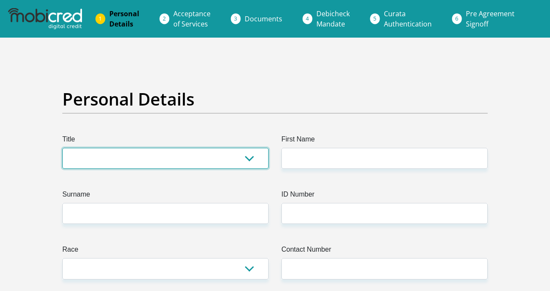
drag, startPoint x: 0, startPoint y: 0, endPoint x: 136, endPoint y: 167, distance: 215.0
click at [195, 157] on select "Mr Ms Mrs Dr [PERSON_NAME]" at bounding box center [165, 158] width 206 height 21
select select "Ms"
click at [62, 148] on select "Mr Ms Mrs Dr [PERSON_NAME]" at bounding box center [165, 158] width 206 height 21
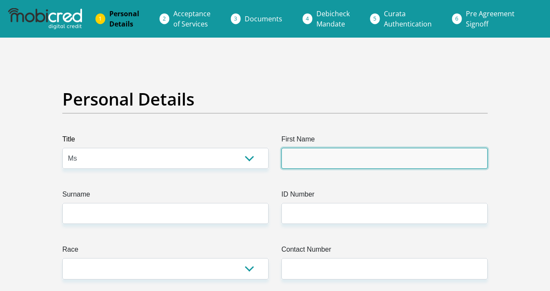
click at [304, 154] on input "First Name" at bounding box center [385, 158] width 206 height 21
type input "[PERSON_NAME]"
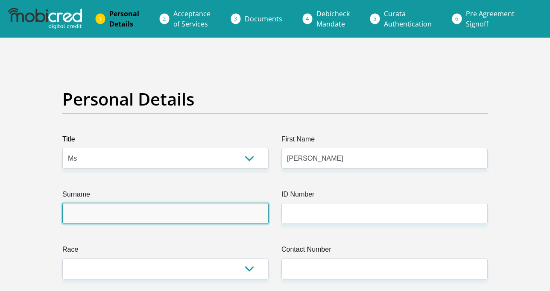
type input "Olckers"
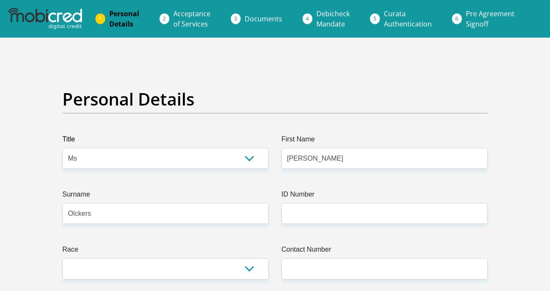
select select "ZAF"
type input "91 Moerbei Avenue"
type input "Wonderboom"
type input "Pretoria"
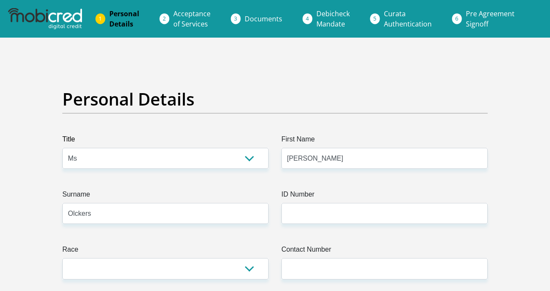
type input "Pretoria"
type input "0182"
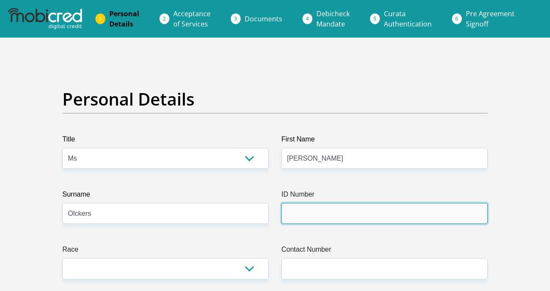
click at [326, 220] on input "ID Number" at bounding box center [385, 213] width 206 height 21
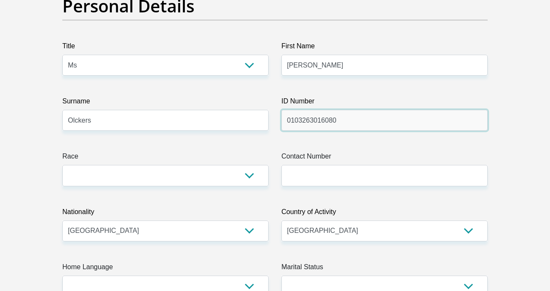
scroll to position [128, 0]
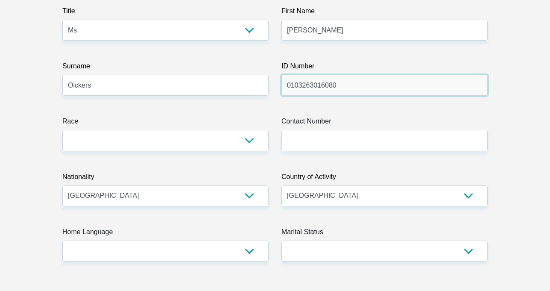
type input "0103263016080"
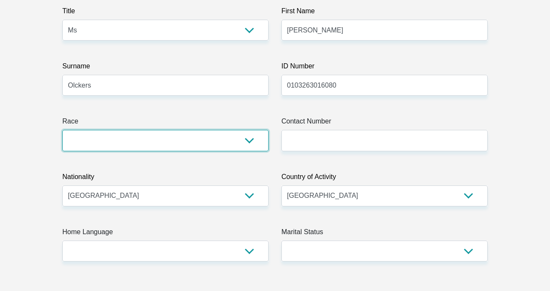
click at [120, 140] on select "Black Coloured Indian White Other" at bounding box center [165, 140] width 206 height 21
select select "4"
click at [62, 130] on select "Black Coloured Indian White Other" at bounding box center [165, 140] width 206 height 21
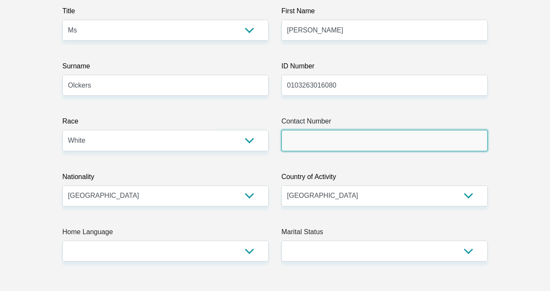
click at [332, 146] on input "Contact Number" at bounding box center [385, 140] width 206 height 21
type input "0848963771"
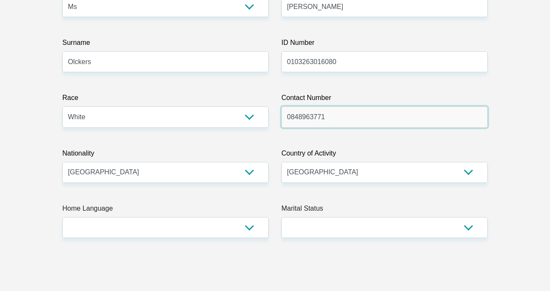
scroll to position [171, 0]
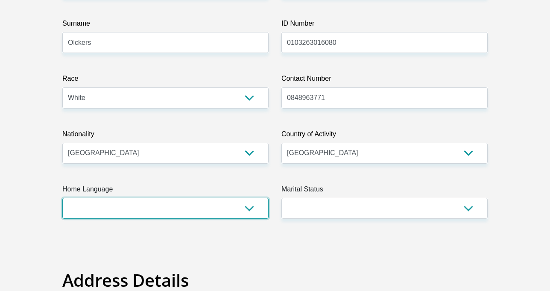
click at [163, 210] on select "Afrikaans English Sepedi South Ndebele Southern Sotho Swati Tsonga Tswana Venda…" at bounding box center [165, 208] width 206 height 21
select select "afr"
click at [62, 198] on select "Afrikaans English Sepedi South Ndebele Southern Sotho Swati Tsonga Tswana Venda…" at bounding box center [165, 208] width 206 height 21
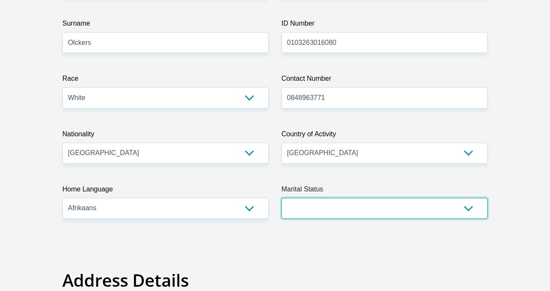
click at [313, 210] on select "Married ANC Single Divorced Widowed Married COP or Customary Law" at bounding box center [385, 208] width 206 height 21
select select "2"
click at [282, 198] on select "Married ANC Single Divorced Widowed Married COP or Customary Law" at bounding box center [385, 208] width 206 height 21
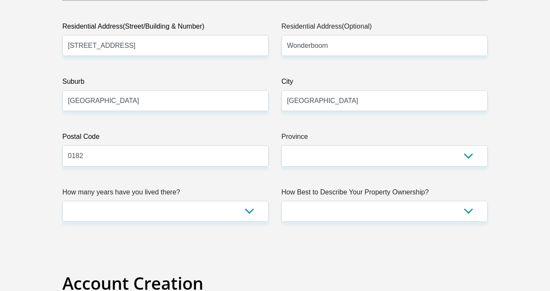
scroll to position [470, 0]
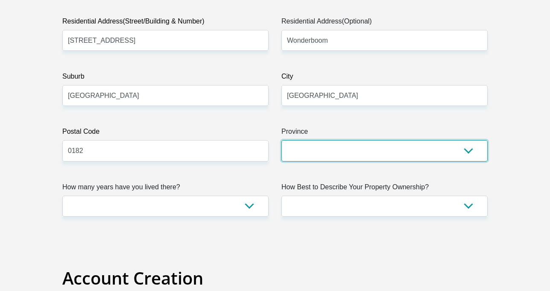
click at [319, 144] on select "Eastern Cape Free State Gauteng KwaZulu-Natal Limpopo Mpumalanga Northern Cape …" at bounding box center [385, 150] width 206 height 21
click at [342, 157] on select "Eastern Cape Free State Gauteng KwaZulu-Natal Limpopo Mpumalanga Northern Cape …" at bounding box center [385, 150] width 206 height 21
select select "Gauteng"
click at [282, 140] on select "Eastern Cape Free State Gauteng KwaZulu-Natal Limpopo Mpumalanga Northern Cape …" at bounding box center [385, 150] width 206 height 21
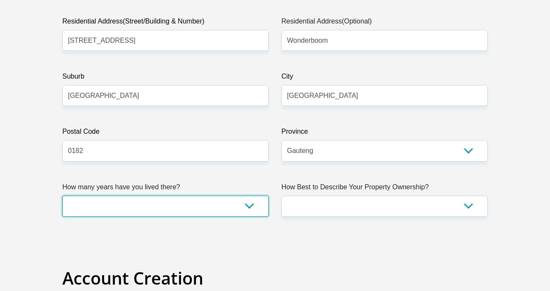
click at [174, 205] on select "less than 1 year 1-3 years 3-5 years 5+ years" at bounding box center [165, 206] width 206 height 21
select select "5"
click at [62, 196] on select "less than 1 year 1-3 years 3-5 years 5+ years" at bounding box center [165, 206] width 206 height 21
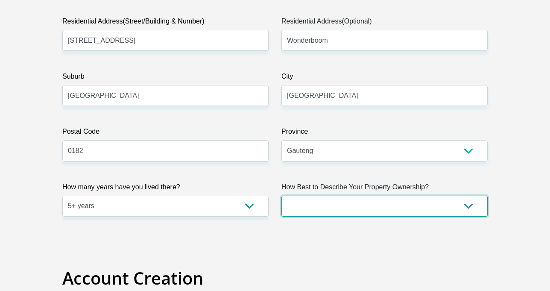
click at [353, 205] on select "Owned Rented Family Owned Company Dwelling" at bounding box center [385, 206] width 206 height 21
select select "Rented"
click at [282, 196] on select "Owned Rented Family Owned Company Dwelling" at bounding box center [385, 206] width 206 height 21
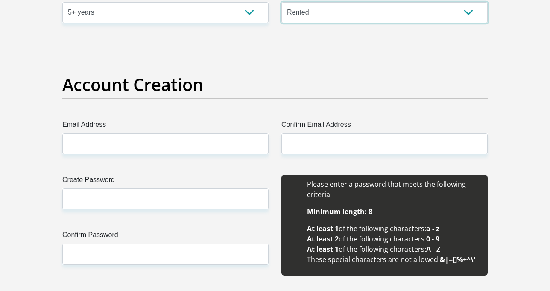
scroll to position [684, 0]
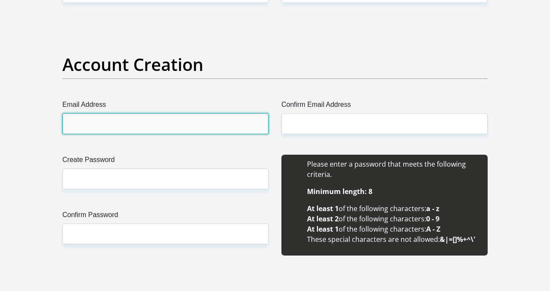
click at [124, 117] on input "Email Address" at bounding box center [165, 123] width 206 height 21
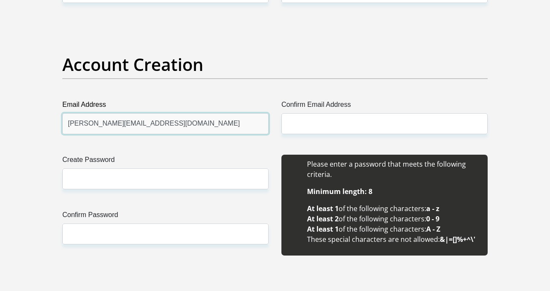
type input "alicia.olckers.326@gmail.com"
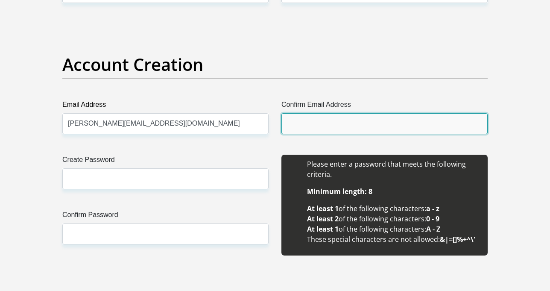
click at [327, 119] on input "Confirm Email Address" at bounding box center [385, 123] width 206 height 21
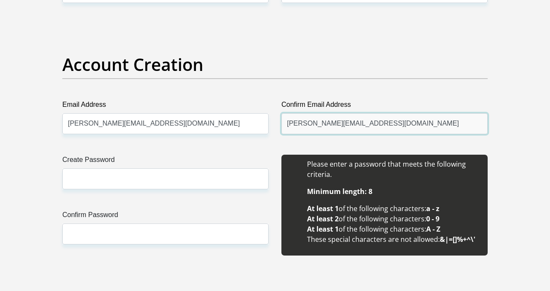
type input "alicia.olckers.326@gmail.com"
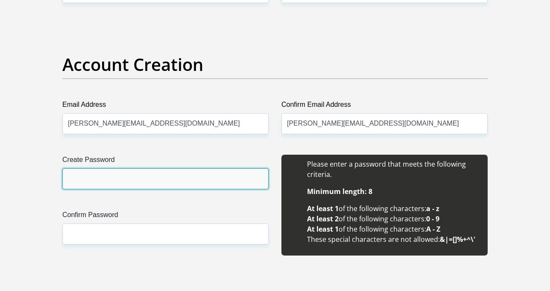
click at [184, 179] on input "Create Password" at bounding box center [165, 178] width 206 height 21
type input "Alicia@26"
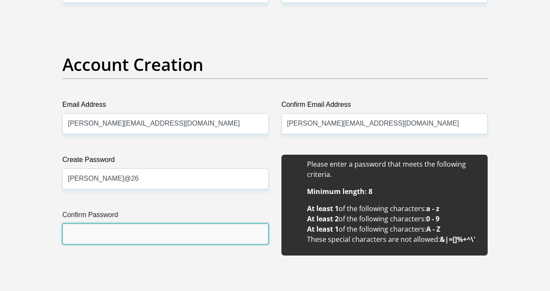
click at [121, 232] on input "Confirm Password" at bounding box center [165, 233] width 206 height 21
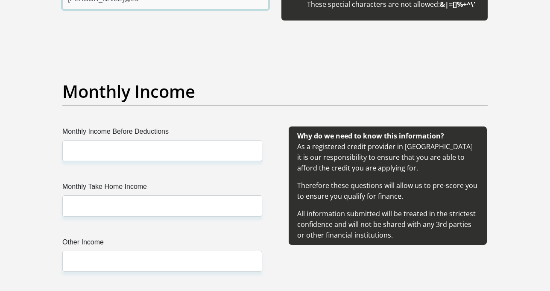
scroll to position [940, 0]
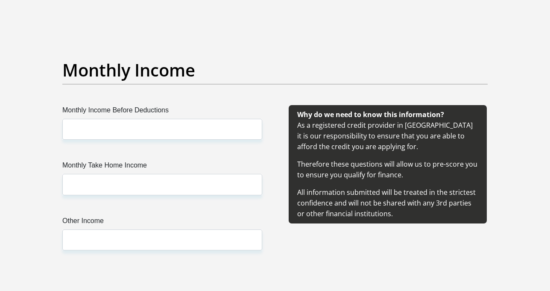
type input "Alicia@26"
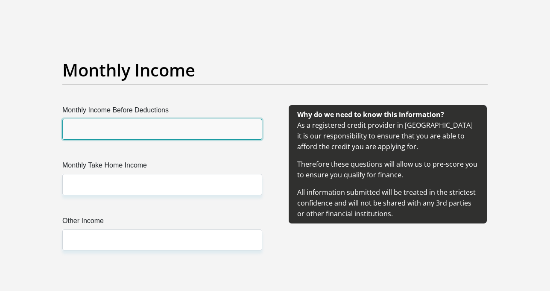
click at [111, 121] on input "Monthly Income Before Deductions" at bounding box center [162, 129] width 200 height 21
click at [67, 131] on input "6000" at bounding box center [162, 129] width 200 height 21
click at [66, 129] on input "6000" at bounding box center [162, 129] width 200 height 21
type input "6000"
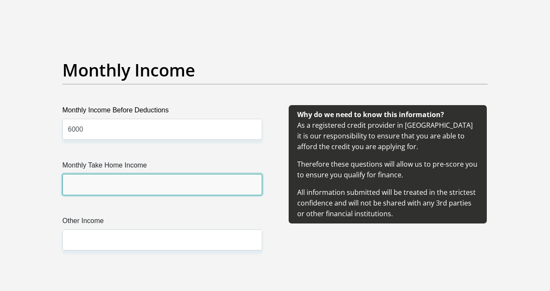
click at [90, 182] on input "Monthly Take Home Income" at bounding box center [162, 184] width 200 height 21
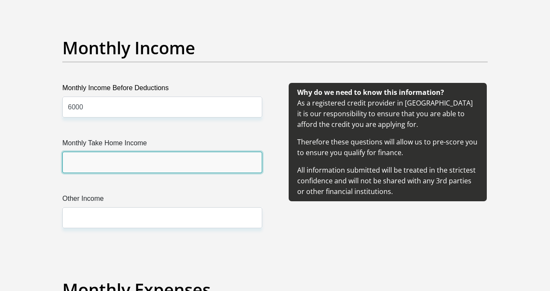
scroll to position [983, 0]
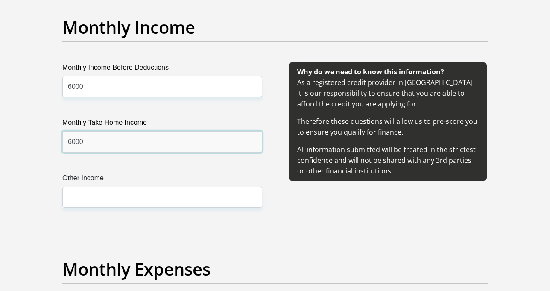
type input "6000"
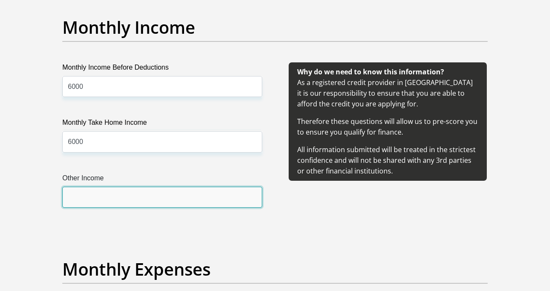
click at [85, 193] on input "Other Income" at bounding box center [162, 197] width 200 height 21
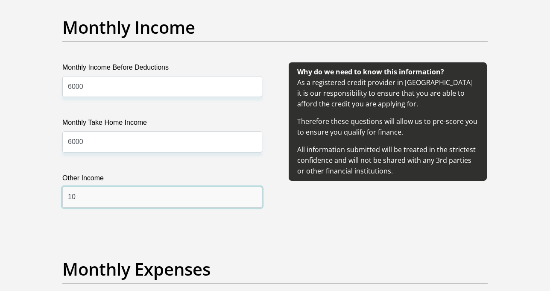
type input "1"
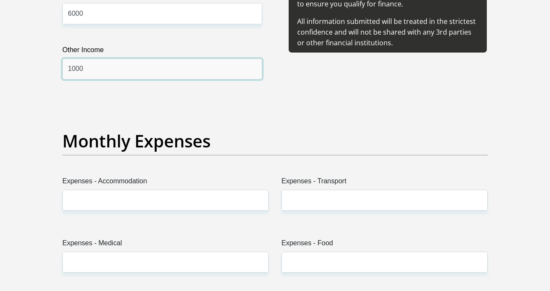
scroll to position [1154, 0]
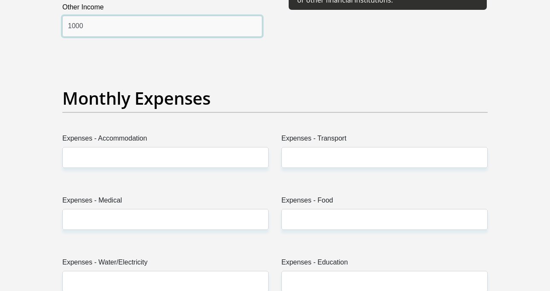
type input "1000"
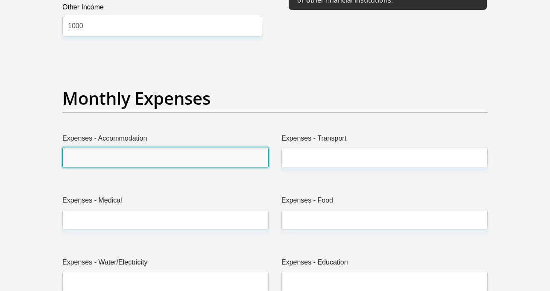
click at [91, 152] on input "Expenses - Accommodation" at bounding box center [165, 157] width 206 height 21
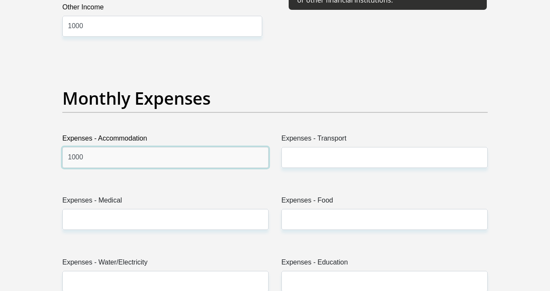
type input "1000"
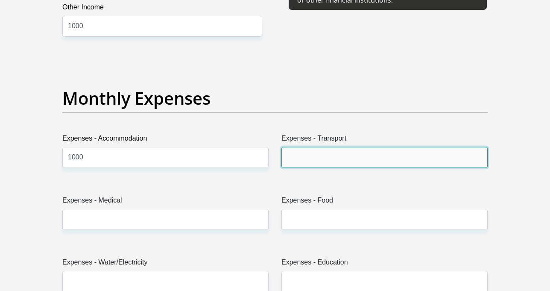
click at [349, 165] on input "Expenses - Transport" at bounding box center [385, 157] width 206 height 21
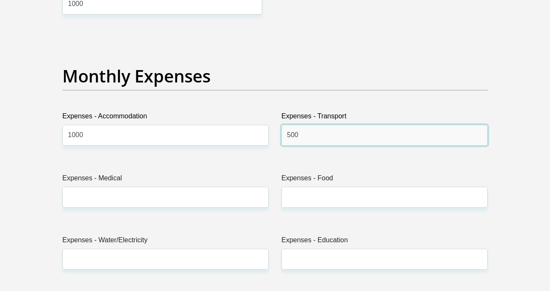
scroll to position [1239, 0]
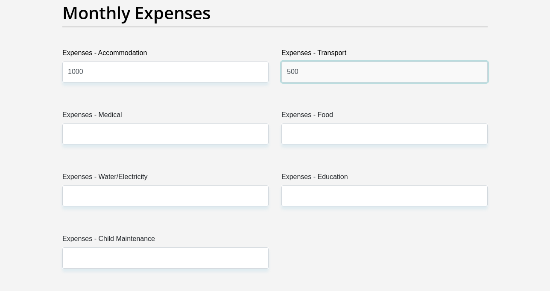
type input "500"
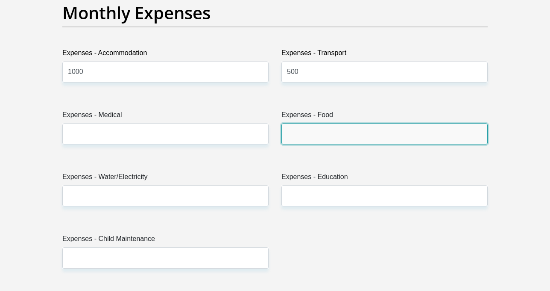
click at [296, 138] on input "Expenses - Food" at bounding box center [385, 133] width 206 height 21
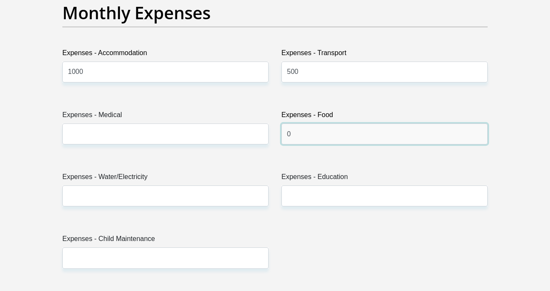
type input "0"
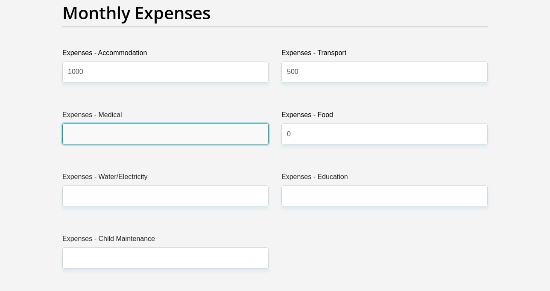
click at [135, 137] on input "Expenses - Medical" at bounding box center [165, 133] width 206 height 21
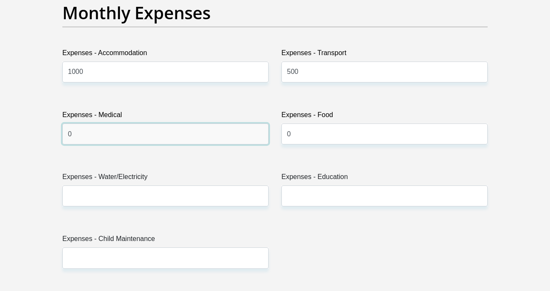
type input "0"
click at [115, 208] on div "Expenses - Water/Electricity" at bounding box center [165, 192] width 219 height 41
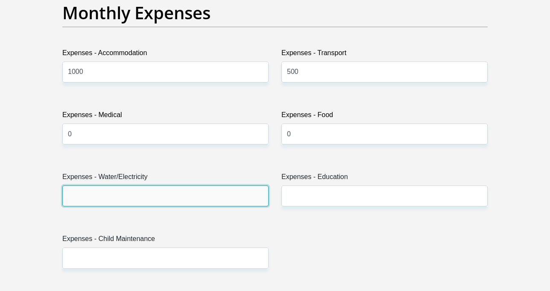
click at [116, 197] on input "Expenses - Water/Electricity" at bounding box center [165, 195] width 206 height 21
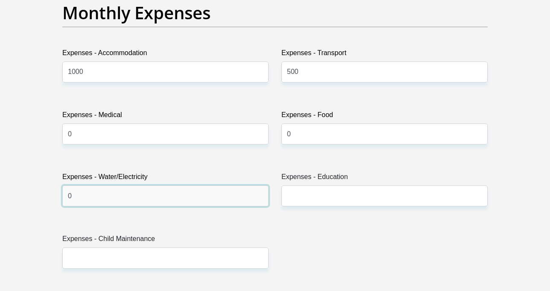
type input "0"
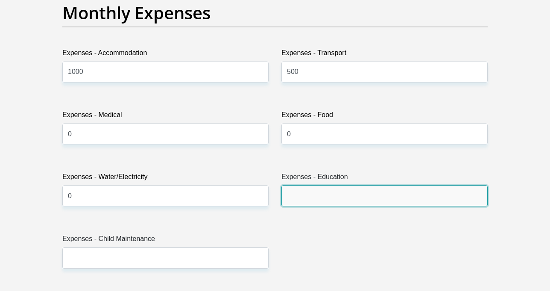
click at [316, 195] on input "Expenses - Education" at bounding box center [385, 195] width 206 height 21
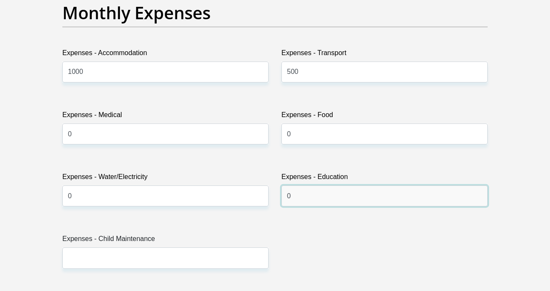
type input "0"
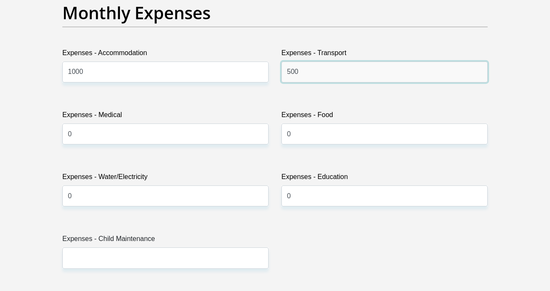
drag, startPoint x: 305, startPoint y: 71, endPoint x: 283, endPoint y: 69, distance: 22.3
click at [283, 69] on input "500" at bounding box center [385, 72] width 206 height 21
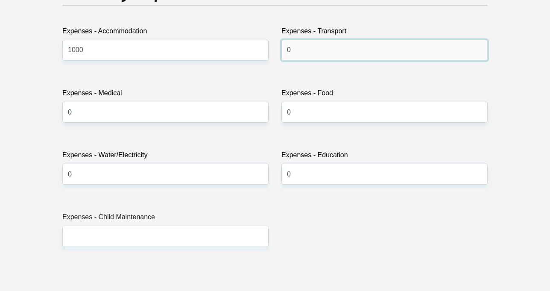
scroll to position [1282, 0]
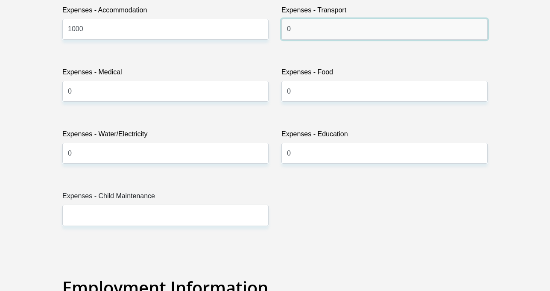
type input "0"
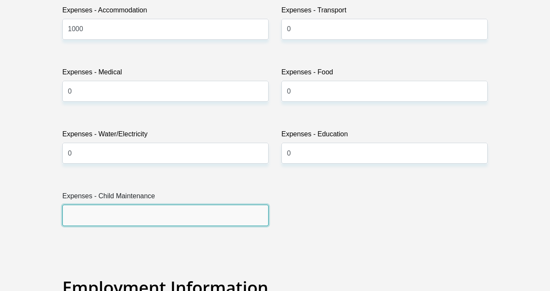
click at [107, 212] on input "Expenses - Child Maintenance" at bounding box center [165, 215] width 206 height 21
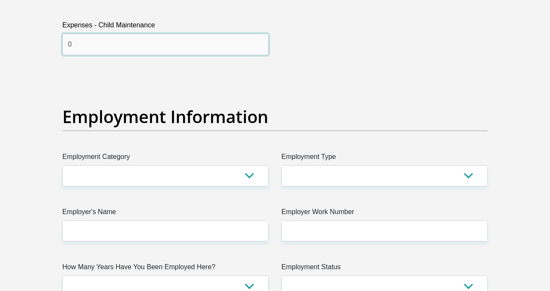
scroll to position [1495, 0]
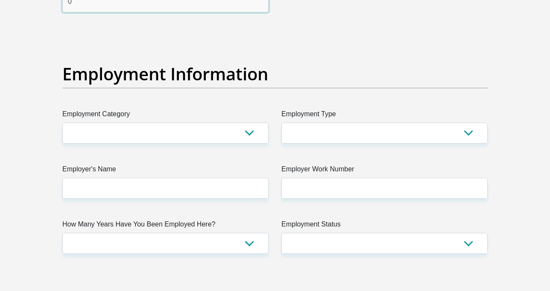
type input "0"
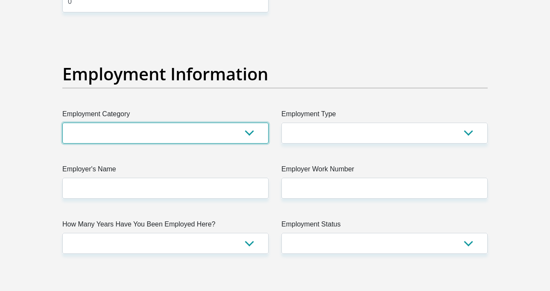
click at [131, 140] on select "AGRICULTURE ALCOHOL & TOBACCO CONSTRUCTION MATERIALS METALLURGY EQUIPMENT FOR R…" at bounding box center [165, 133] width 206 height 21
click at [185, 138] on select "AGRICULTURE ALCOHOL & TOBACCO CONSTRUCTION MATERIALS METALLURGY EQUIPMENT FOR R…" at bounding box center [165, 133] width 206 height 21
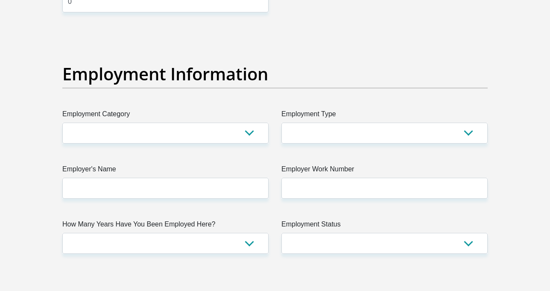
click at [185, 150] on div "Title Mr Ms Mrs Dr Other First Name Alicia Surname Olckers ID Number 0103263016…" at bounding box center [275, 29] width 438 height 2780
click at [181, 120] on label "Employment Category" at bounding box center [165, 116] width 206 height 14
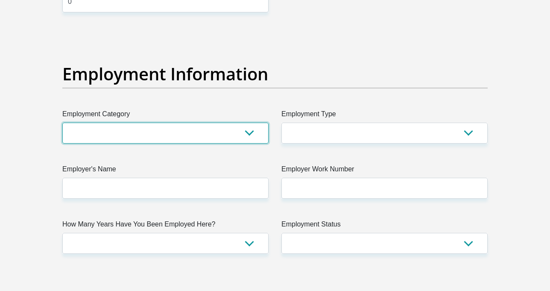
click at [181, 123] on select "AGRICULTURE ALCOHOL & TOBACCO CONSTRUCTION MATERIALS METALLURGY EQUIPMENT FOR R…" at bounding box center [165, 133] width 206 height 21
click at [186, 134] on select "AGRICULTURE ALCOHOL & TOBACCO CONSTRUCTION MATERIALS METALLURGY EQUIPMENT FOR R…" at bounding box center [165, 133] width 206 height 21
select select "53"
click at [62, 123] on select "AGRICULTURE ALCOHOL & TOBACCO CONSTRUCTION MATERIALS METALLURGY EQUIPMENT FOR R…" at bounding box center [165, 133] width 206 height 21
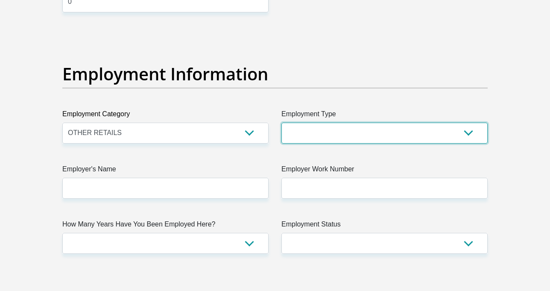
click at [360, 135] on select "College/Lecturer Craft Seller Creative Driver Executive Farmer Forces - Non Com…" at bounding box center [385, 133] width 206 height 21
select select "Self-Employed"
click at [282, 123] on select "College/Lecturer Craft Seller Creative Driver Executive Farmer Forces - Non Com…" at bounding box center [385, 133] width 206 height 21
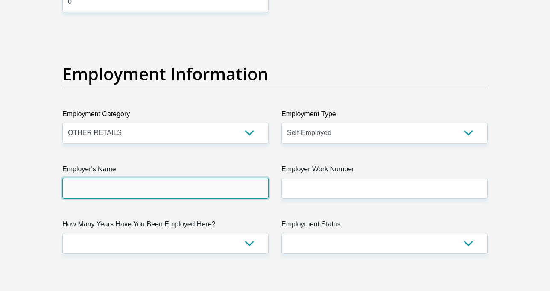
click at [166, 187] on input "Employer's Name" at bounding box center [165, 188] width 206 height 21
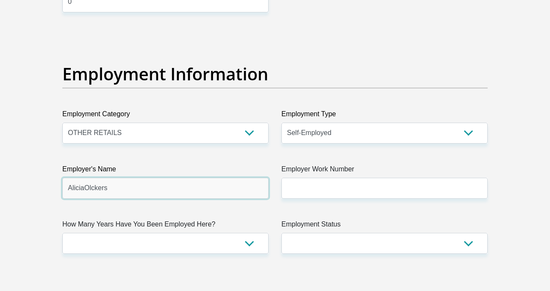
click at [82, 187] on input "AliciaOlckers" at bounding box center [165, 188] width 206 height 21
click at [84, 188] on input "AliciaOlckers" at bounding box center [165, 188] width 206 height 21
drag, startPoint x: 96, startPoint y: 190, endPoint x: 83, endPoint y: 189, distance: 12.5
click at [83, 189] on input "AliciaOlckers" at bounding box center [165, 188] width 206 height 21
type input "Alicia"
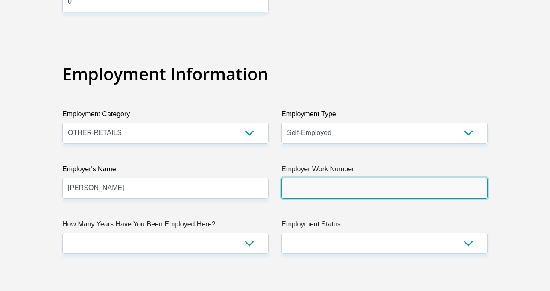
click at [319, 193] on input "Employer Work Number" at bounding box center [385, 188] width 206 height 21
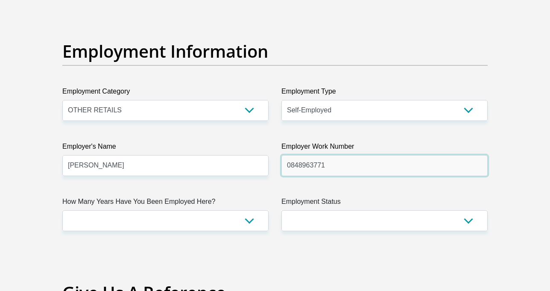
scroll to position [1538, 0]
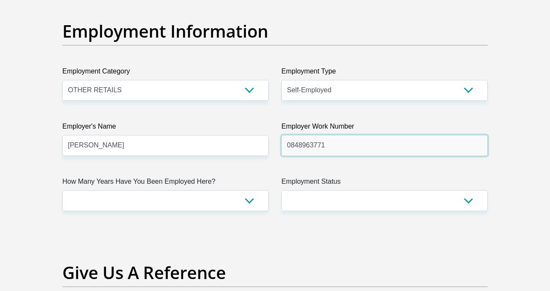
type input "0848963771"
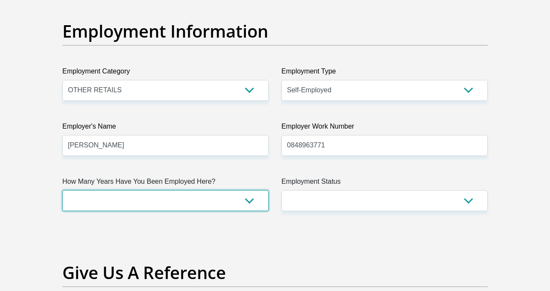
click at [192, 194] on select "less than 1 year 1-3 years 3-5 years 5+ years" at bounding box center [165, 200] width 206 height 21
click at [185, 202] on select "less than 1 year 1-3 years 3-5 years 5+ years" at bounding box center [165, 200] width 206 height 21
select select "24"
click at [62, 190] on select "less than 1 year 1-3 years 3-5 years 5+ years" at bounding box center [165, 200] width 206 height 21
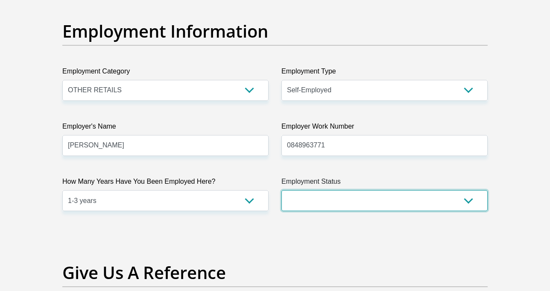
click at [350, 205] on select "Permanent/Full-time Part-time/Casual Contract Worker Self-Employed Housewife Re…" at bounding box center [385, 200] width 206 height 21
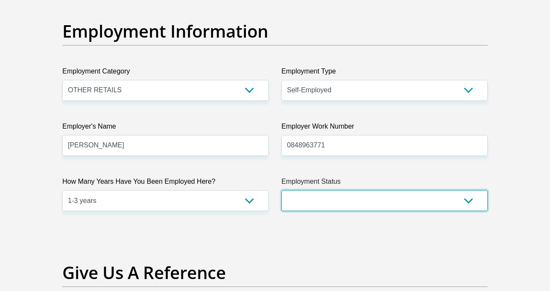
click at [337, 200] on select "Permanent/Full-time Part-time/Casual Contract Worker Self-Employed Housewife Re…" at bounding box center [385, 200] width 206 height 21
select select "4"
click at [282, 190] on select "Permanent/Full-time Part-time/Casual Contract Worker Self-Employed Housewife Re…" at bounding box center [385, 200] width 206 height 21
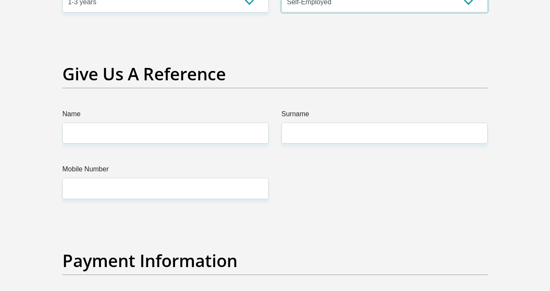
scroll to position [1752, 0]
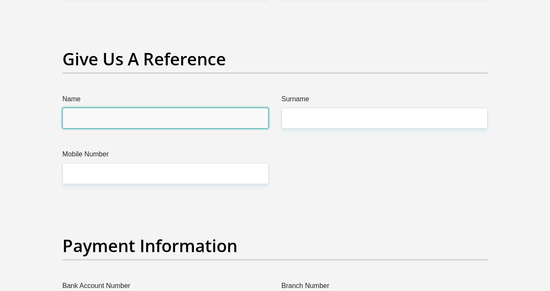
click at [145, 112] on input "Name" at bounding box center [165, 118] width 206 height 21
type input "Monica"
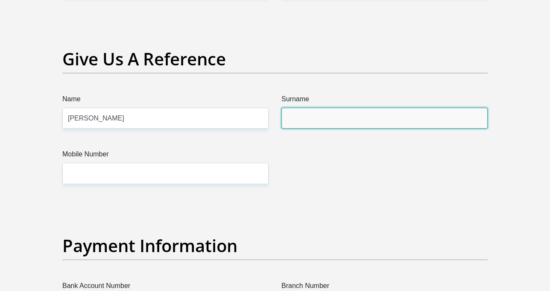
type input "Du Preez"
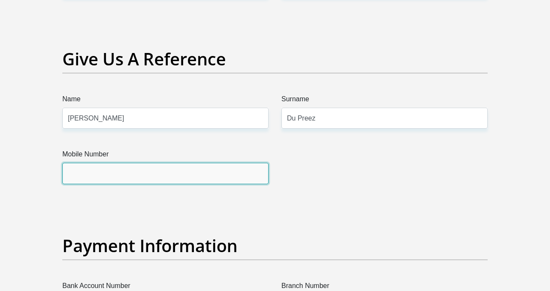
type input "0743871445"
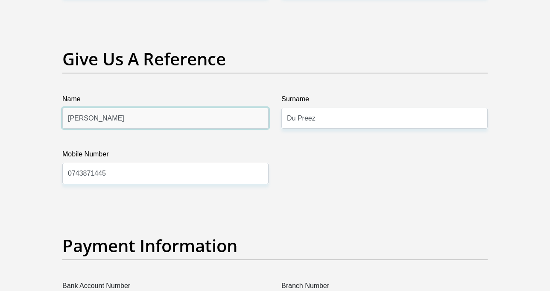
drag, startPoint x: 144, startPoint y: 118, endPoint x: 25, endPoint y: 121, distance: 118.8
click at [236, 120] on input "Alicia" at bounding box center [165, 118] width 206 height 21
type input "A"
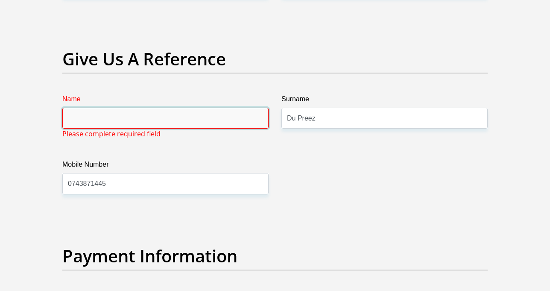
click at [236, 120] on input "Name" at bounding box center [165, 118] width 206 height 21
type input "Alicia"
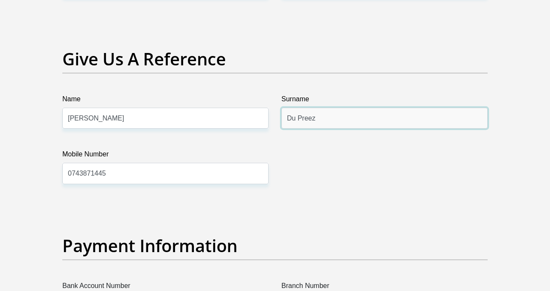
drag, startPoint x: 328, startPoint y: 120, endPoint x: 223, endPoint y: 120, distance: 104.7
type input "Olckers"
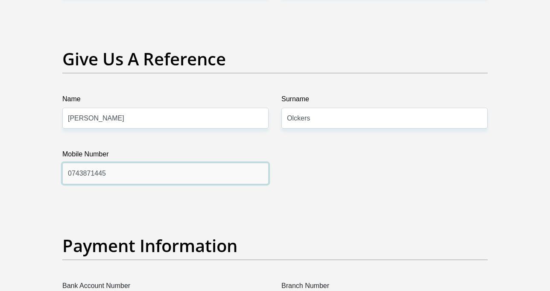
drag, startPoint x: 123, startPoint y: 178, endPoint x: -27, endPoint y: 178, distance: 150.4
type input "0848963771"
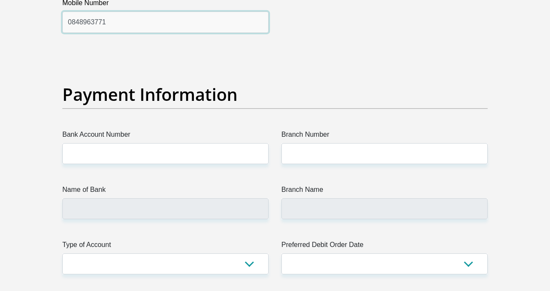
scroll to position [1923, 0]
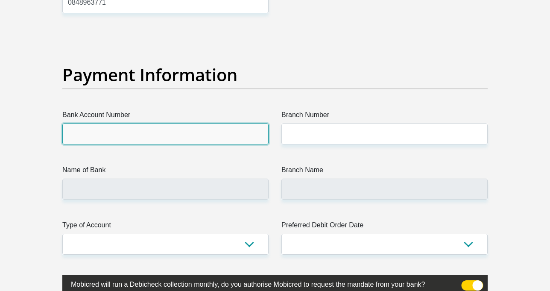
click at [138, 126] on input "Bank Account Number" at bounding box center [165, 133] width 206 height 21
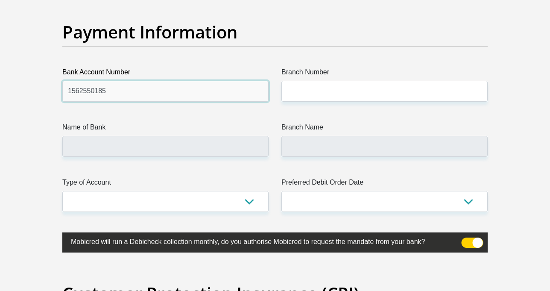
type input "1562550185"
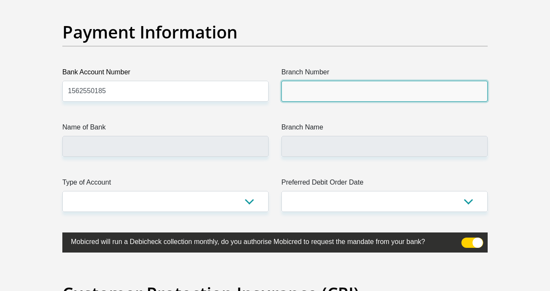
click at [295, 91] on input "Branch Number" at bounding box center [385, 91] width 206 height 21
paste input "470010"
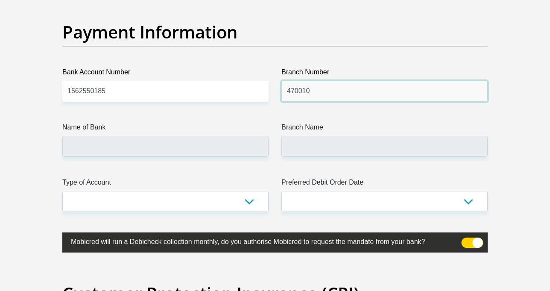
type input "470010"
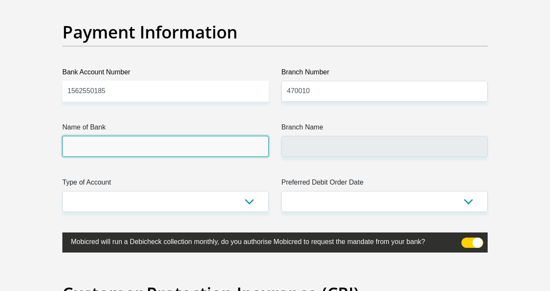
click at [178, 147] on input "Name of Bank" at bounding box center [165, 146] width 206 height 21
type input "CAPITEC BANK LIMITED"
type input "CAPITEC BANK CPC"
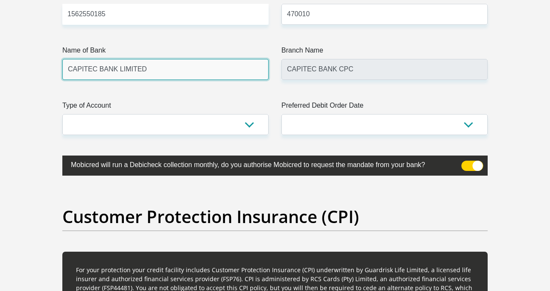
scroll to position [2051, 0]
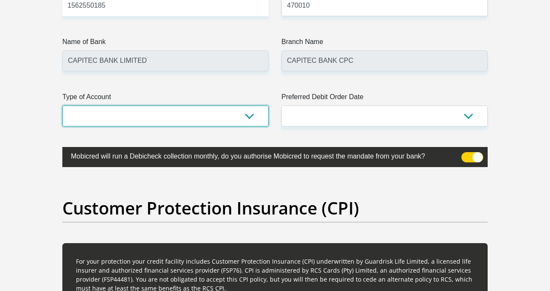
click at [187, 106] on select "Cheque Savings" at bounding box center [165, 116] width 206 height 21
select select "SAV"
click at [62, 106] on select "Cheque Savings" at bounding box center [165, 116] width 206 height 21
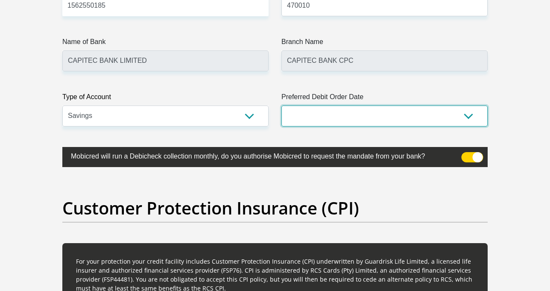
click at [328, 114] on select "1st 2nd 3rd 4th 5th 7th 18th 19th 20th 21st 22nd 23rd 24th 25th 26th 27th 28th …" at bounding box center [385, 116] width 206 height 21
select select "2"
click at [282, 106] on select "1st 2nd 3rd 4th 5th 7th 18th 19th 20th 21st 22nd 23rd 24th 25th 26th 27th 28th …" at bounding box center [385, 116] width 206 height 21
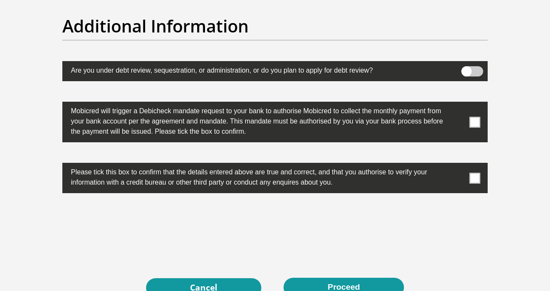
scroll to position [2692, 0]
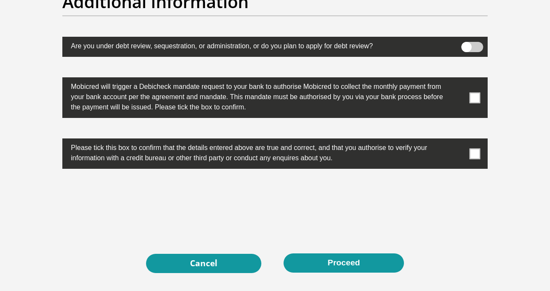
click at [476, 100] on span at bounding box center [475, 97] width 11 height 11
click at [458, 79] on input "checkbox" at bounding box center [458, 79] width 0 height 0
click at [474, 154] on span at bounding box center [475, 153] width 11 height 11
click at [458, 141] on input "checkbox" at bounding box center [458, 141] width 0 height 0
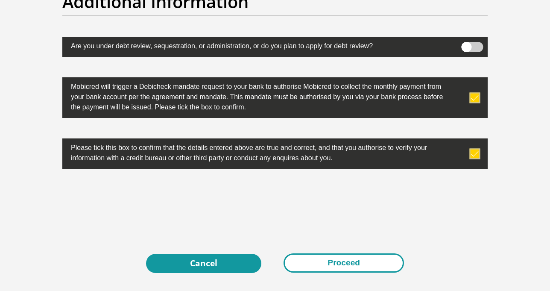
click at [332, 267] on button "Proceed" at bounding box center [344, 262] width 120 height 19
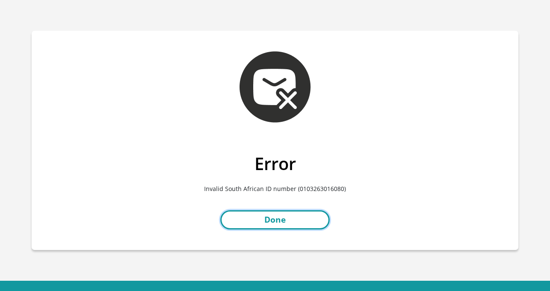
click at [280, 220] on link "Done" at bounding box center [274, 219] width 109 height 19
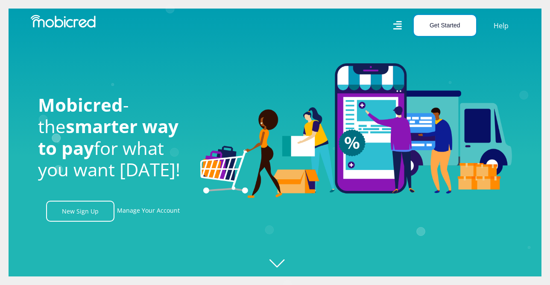
click at [444, 23] on button "Get Started" at bounding box center [445, 25] width 62 height 21
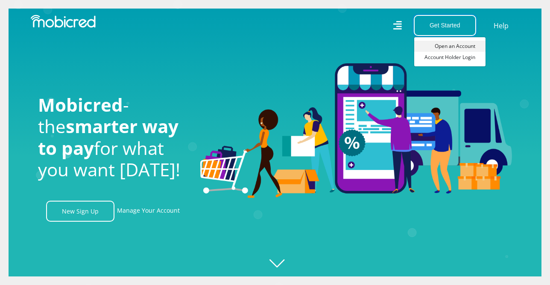
scroll to position [0, 609]
click at [449, 44] on link "Open an Account" at bounding box center [449, 46] width 71 height 11
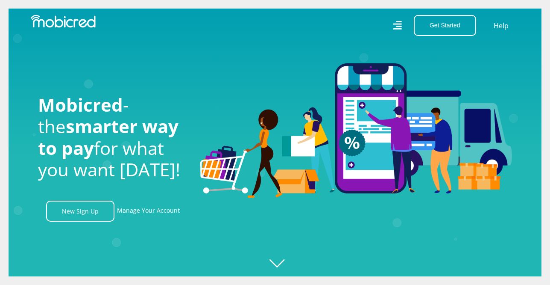
scroll to position [0, 1096]
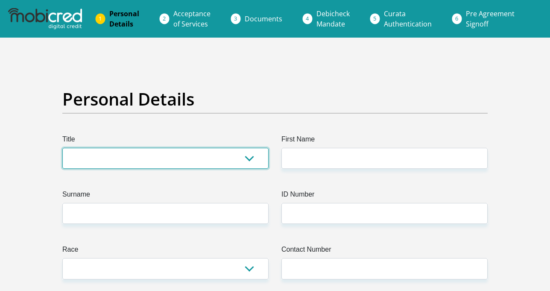
click at [174, 153] on select "Mr Ms Mrs Dr Other" at bounding box center [165, 158] width 206 height 21
select select "Ms"
click at [62, 148] on select "Mr Ms Mrs Dr [PERSON_NAME]" at bounding box center [165, 158] width 206 height 21
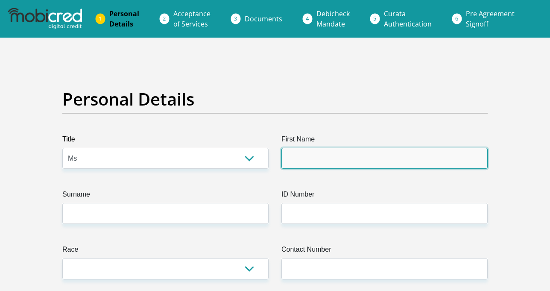
click at [337, 153] on input "First Name" at bounding box center [385, 158] width 206 height 21
type input "Alicia"
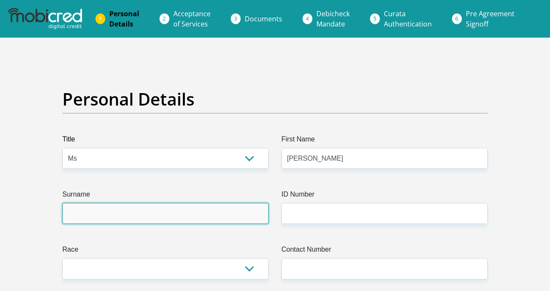
type input "Olckers"
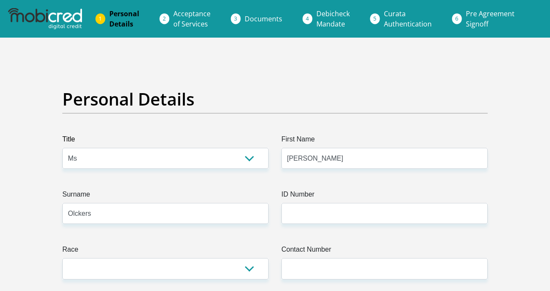
select select "ZAF"
type input "91 Moerbei Avenue"
type input "Wonderboom"
type input "Pretoria"
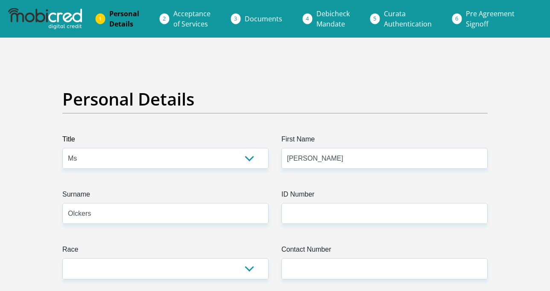
type input "Pretoria"
type input "0182"
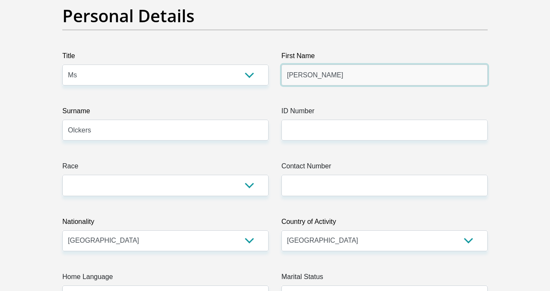
scroll to position [85, 0]
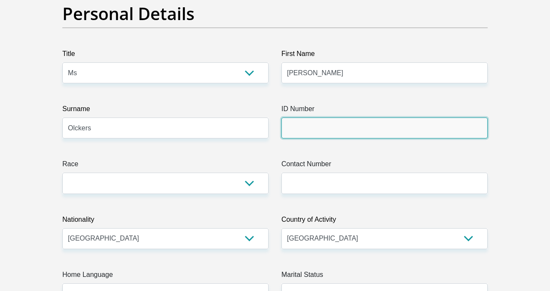
click at [325, 136] on input "ID Number" at bounding box center [385, 127] width 206 height 21
type input "0103260316080"
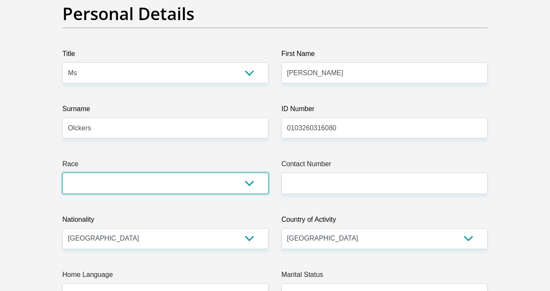
click at [87, 176] on select "Black Coloured Indian White Other" at bounding box center [165, 183] width 206 height 21
select select "4"
click at [62, 173] on select "Black Coloured Indian White Other" at bounding box center [165, 183] width 206 height 21
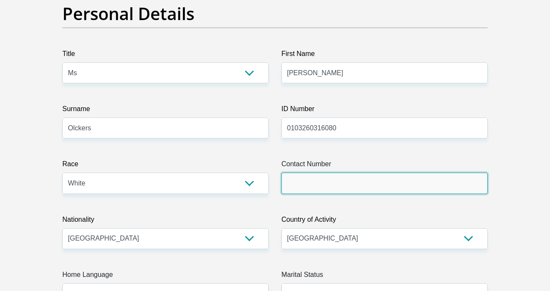
click at [375, 176] on input "Contact Number" at bounding box center [385, 183] width 206 height 21
type input "0848963771"
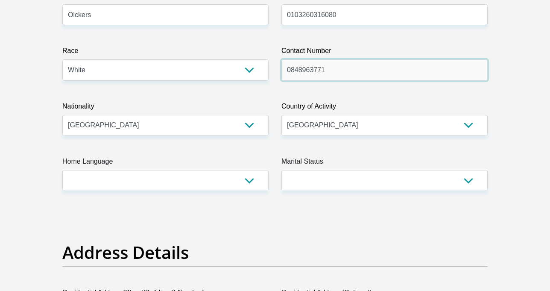
scroll to position [214, 0]
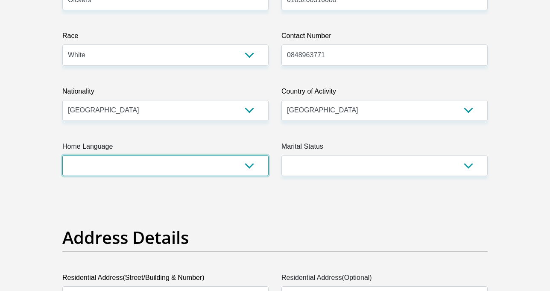
click at [203, 169] on select "Afrikaans English Sepedi South Ndebele Southern Sotho Swati Tsonga Tswana Venda…" at bounding box center [165, 165] width 206 height 21
click at [62, 155] on select "Afrikaans English Sepedi South Ndebele Southern Sotho Swati Tsonga Tswana Venda…" at bounding box center [165, 165] width 206 height 21
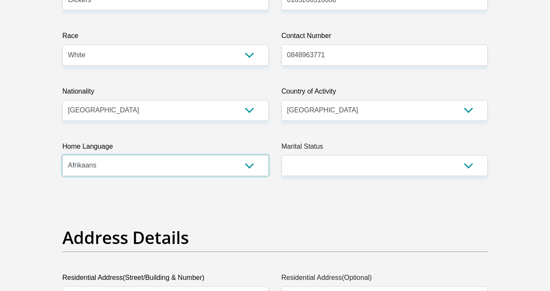
click at [244, 161] on select "Afrikaans English Sepedi South Ndebele Southern Sotho Swati Tsonga Tswana Venda…" at bounding box center [165, 165] width 206 height 21
select select "eng"
click at [62, 155] on select "Afrikaans English Sepedi South Ndebele Southern Sotho Swati Tsonga Tswana Venda…" at bounding box center [165, 165] width 206 height 21
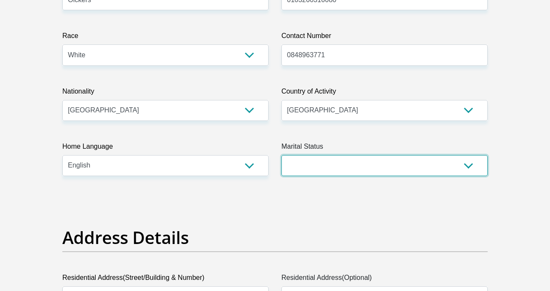
click at [359, 168] on select "Married ANC Single Divorced Widowed Married COP or Customary Law" at bounding box center [385, 165] width 206 height 21
select select "2"
click at [282, 155] on select "Married ANC Single Divorced Widowed Married COP or Customary Law" at bounding box center [385, 165] width 206 height 21
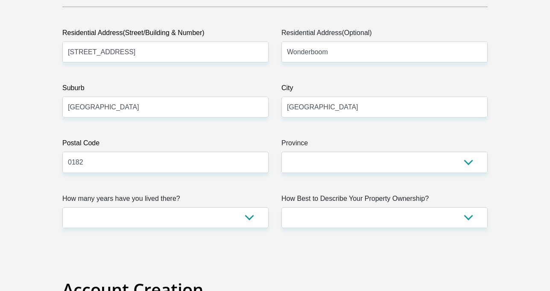
scroll to position [470, 0]
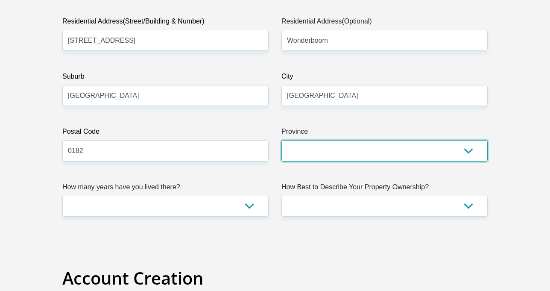
click at [338, 147] on select "Eastern Cape Free State Gauteng KwaZulu-Natal Limpopo Mpumalanga Northern Cape …" at bounding box center [385, 150] width 206 height 21
click at [330, 153] on select "Eastern Cape Free State Gauteng KwaZulu-Natal Limpopo Mpumalanga Northern Cape …" at bounding box center [385, 150] width 206 height 21
select select "Gauteng"
click at [282, 140] on select "Eastern Cape Free State Gauteng KwaZulu-Natal Limpopo Mpumalanga Northern Cape …" at bounding box center [385, 150] width 206 height 21
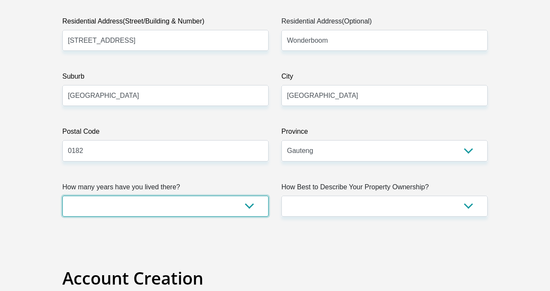
click at [171, 207] on select "less than 1 year 1-3 years 3-5 years 5+ years" at bounding box center [165, 206] width 206 height 21
select select "5"
click at [62, 196] on select "less than 1 year 1-3 years 3-5 years 5+ years" at bounding box center [165, 206] width 206 height 21
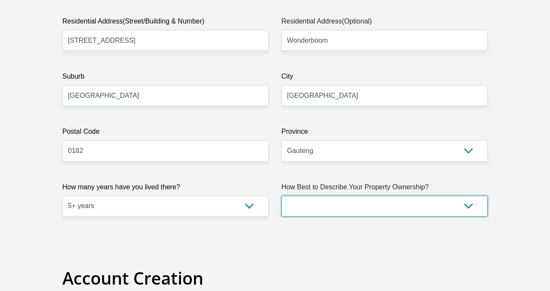
click at [376, 203] on select "Owned Rented Family Owned Company Dwelling" at bounding box center [385, 206] width 206 height 21
select select "Rented"
click at [282, 196] on select "Owned Rented Family Owned Company Dwelling" at bounding box center [385, 206] width 206 height 21
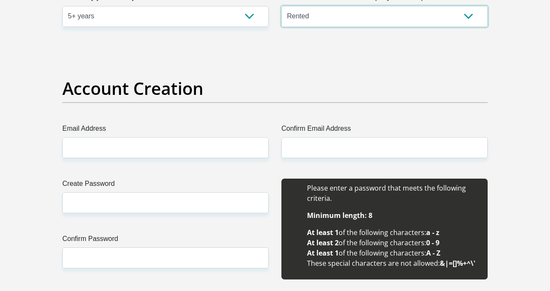
scroll to position [684, 0]
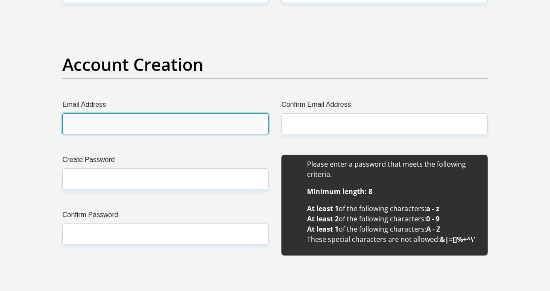
click at [104, 126] on input "Email Address" at bounding box center [165, 123] width 206 height 21
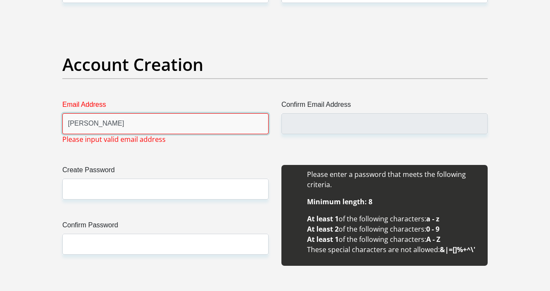
type input "alicia.olckers.326@gmail.com"
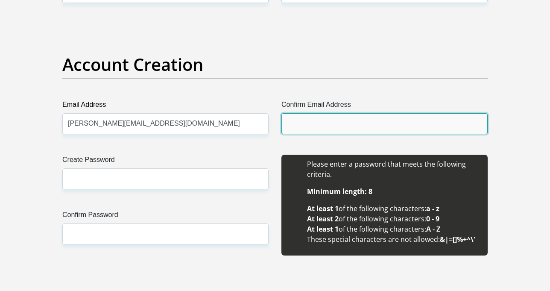
click at [305, 127] on input "Confirm Email Address" at bounding box center [385, 123] width 206 height 21
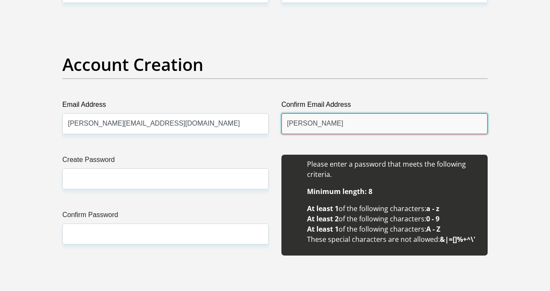
type input "alicia.olckers.326@gmail.com"
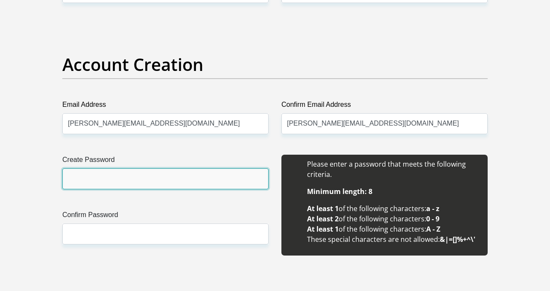
click at [178, 176] on input "Create Password" at bounding box center [165, 178] width 206 height 21
type input "Alicia@263"
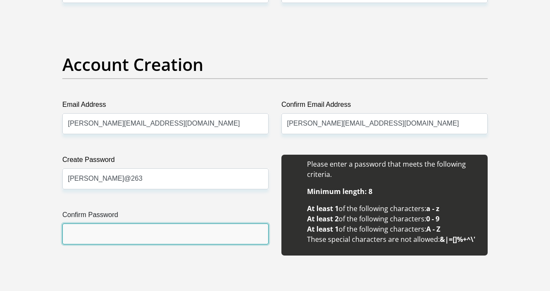
click at [129, 236] on input "Confirm Password" at bounding box center [165, 233] width 206 height 21
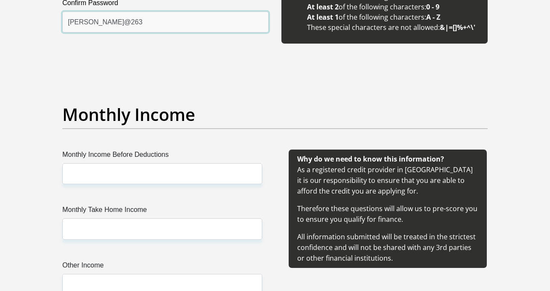
scroll to position [897, 0]
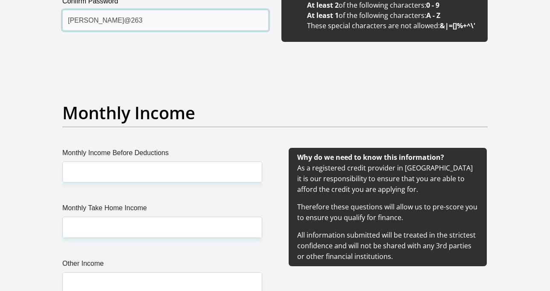
type input "Alicia@263"
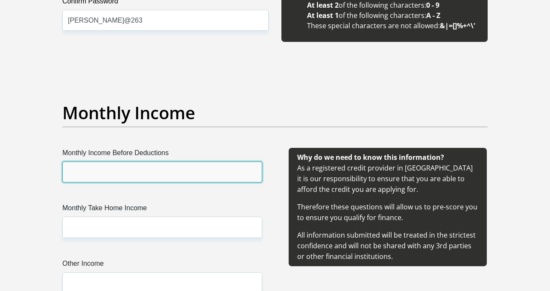
click at [114, 176] on input "Monthly Income Before Deductions" at bounding box center [162, 171] width 200 height 21
type input "6000"
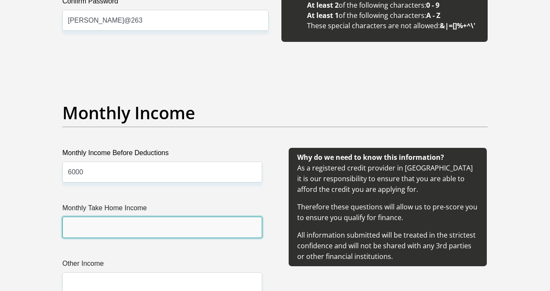
click at [101, 226] on input "Monthly Take Home Income" at bounding box center [162, 227] width 200 height 21
type input "6000"
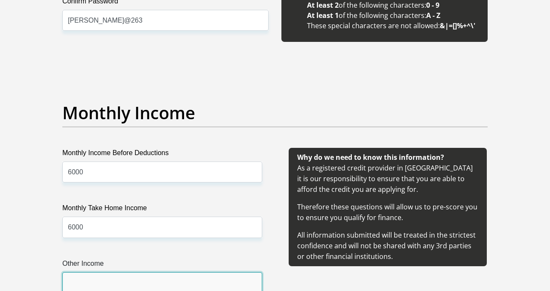
click at [116, 279] on input "Other Income" at bounding box center [162, 282] width 200 height 21
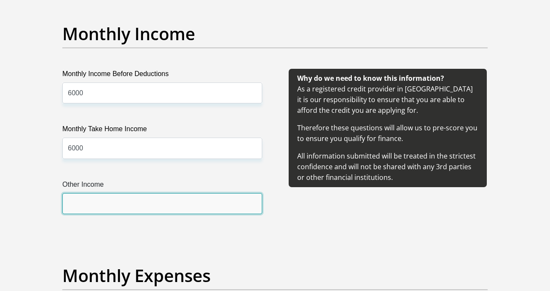
scroll to position [983, 0]
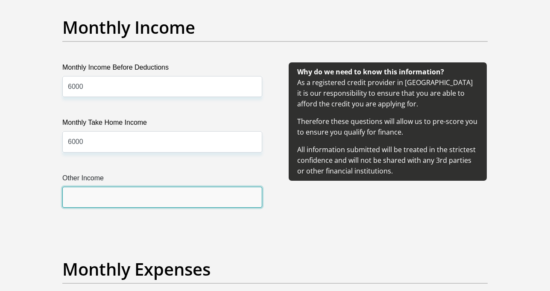
click at [108, 197] on input "Other Income" at bounding box center [162, 197] width 200 height 21
type input "1000"
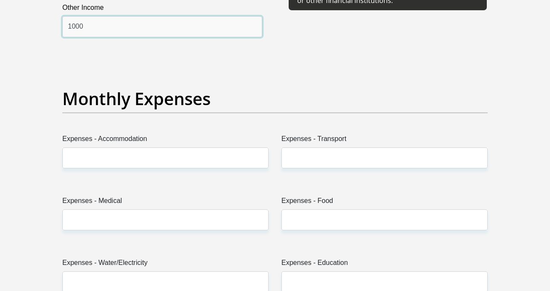
scroll to position [1154, 0]
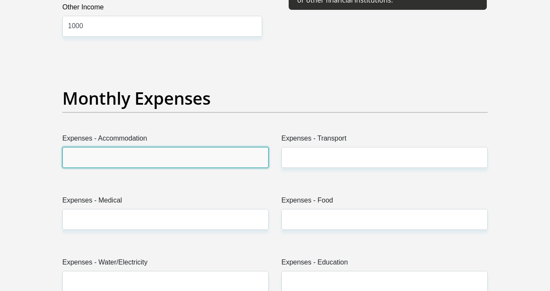
click at [118, 154] on input "Expenses - Accommodation" at bounding box center [165, 157] width 206 height 21
type input "1000"
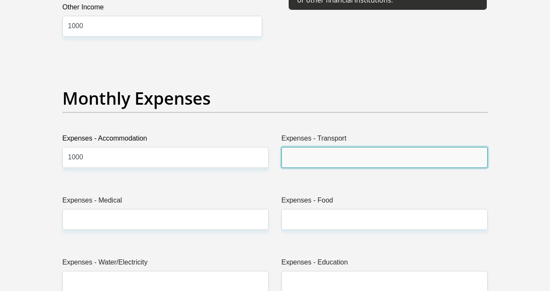
click at [314, 164] on input "Expenses - Transport" at bounding box center [385, 157] width 206 height 21
type input "0"
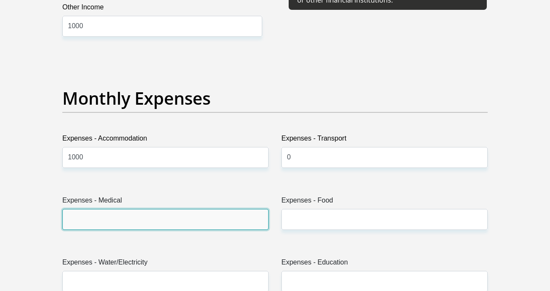
click at [200, 212] on input "Expenses - Medical" at bounding box center [165, 219] width 206 height 21
type input "0"
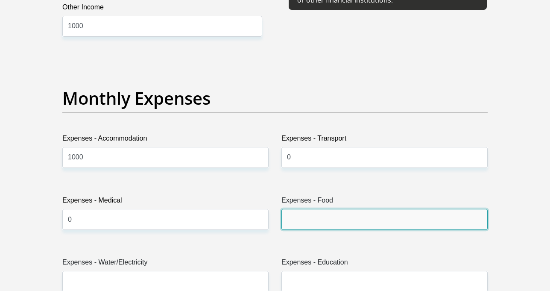
click at [323, 220] on input "Expenses - Food" at bounding box center [385, 219] width 206 height 21
type input "0"
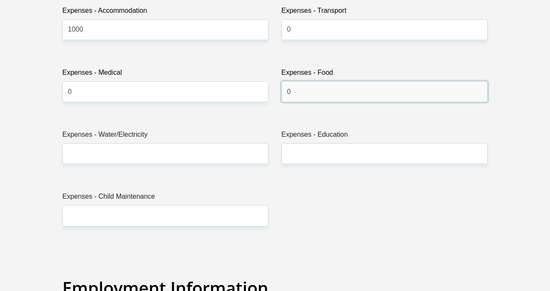
scroll to position [1282, 0]
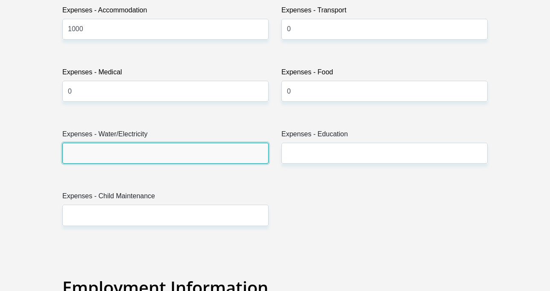
click at [130, 155] on input "Expenses - Water/Electricity" at bounding box center [165, 153] width 206 height 21
click at [109, 156] on input "Expenses - Water/Electricity" at bounding box center [165, 153] width 206 height 21
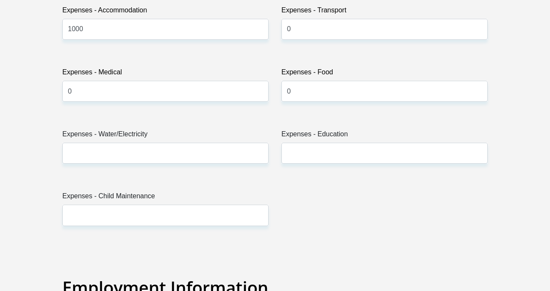
click at [164, 179] on div "Title Mr Ms Mrs Dr Other First Name Alicia Surname Olckers ID Number 0103260316…" at bounding box center [275, 242] width 438 height 2780
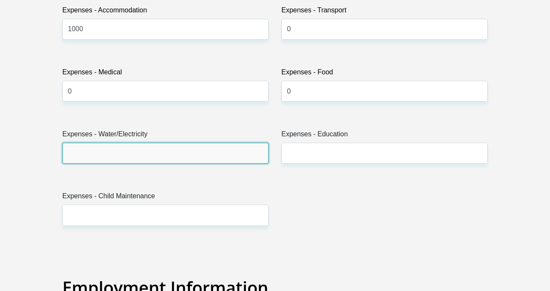
click at [121, 154] on input "Expenses - Water/Electricity" at bounding box center [165, 153] width 206 height 21
type input "0"
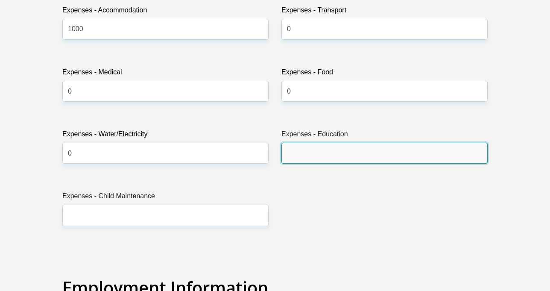
click at [347, 143] on input "Expenses - Education" at bounding box center [385, 153] width 206 height 21
type input "0"
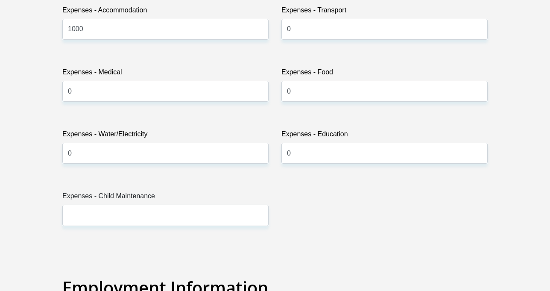
click at [138, 204] on label "Expenses - Child Maintenance" at bounding box center [165, 198] width 206 height 14
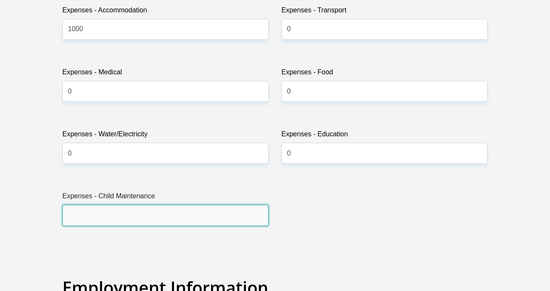
click at [138, 205] on input "Expenses - Child Maintenance" at bounding box center [165, 215] width 206 height 21
click at [135, 213] on input "Expenses - Child Maintenance" at bounding box center [165, 215] width 206 height 21
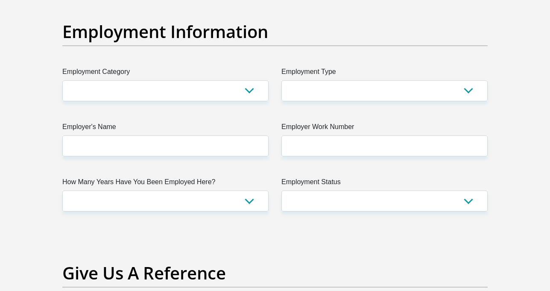
scroll to position [1538, 0]
type input "0"
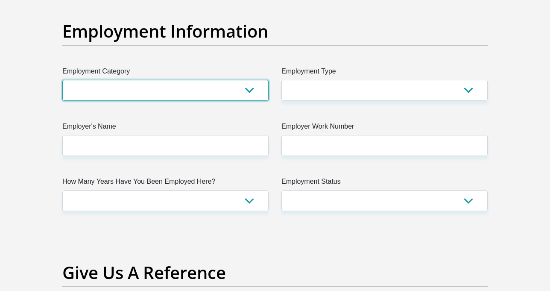
click at [132, 95] on select "AGRICULTURE ALCOHOL & TOBACCO CONSTRUCTION MATERIALS METALLURGY EQUIPMENT FOR R…" at bounding box center [165, 90] width 206 height 21
select select "14"
click at [62, 80] on select "AGRICULTURE ALCOHOL & TOBACCO CONSTRUCTION MATERIALS METALLURGY EQUIPMENT FOR R…" at bounding box center [165, 90] width 206 height 21
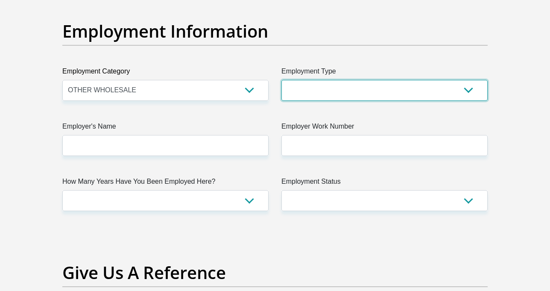
click at [305, 85] on select "College/Lecturer Craft Seller Creative Driver Executive Farmer Forces - Non Com…" at bounding box center [385, 90] width 206 height 21
select select "Self-Employed"
click at [282, 80] on select "College/Lecturer Craft Seller Creative Driver Executive Farmer Forces - Non Com…" at bounding box center [385, 90] width 206 height 21
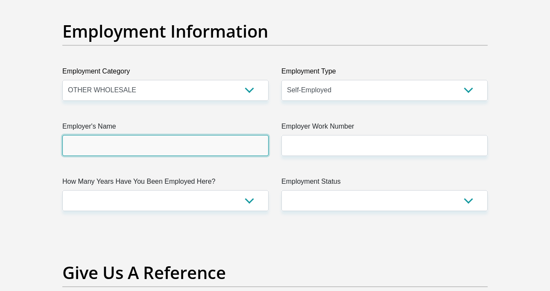
click at [122, 144] on input "Employer's Name" at bounding box center [165, 145] width 206 height 21
type input "Alicia"
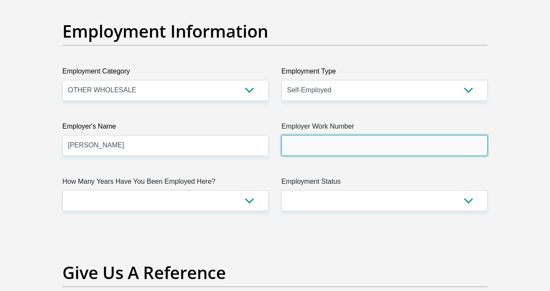
click at [325, 138] on input "Employer Work Number" at bounding box center [385, 145] width 206 height 21
type input "0848963771"
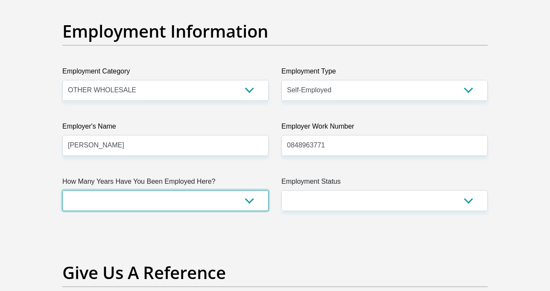
click at [146, 194] on select "less than 1 year 1-3 years 3-5 years 5+ years" at bounding box center [165, 200] width 206 height 21
select select "24"
click at [62, 190] on select "less than 1 year 1-3 years 3-5 years 5+ years" at bounding box center [165, 200] width 206 height 21
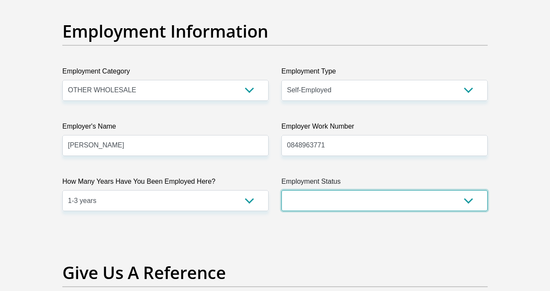
click at [302, 194] on select "Permanent/Full-time Part-time/Casual Contract Worker Self-Employed Housewife Re…" at bounding box center [385, 200] width 206 height 21
select select "4"
click at [282, 190] on select "Permanent/Full-time Part-time/Casual Contract Worker Self-Employed Housewife Re…" at bounding box center [385, 200] width 206 height 21
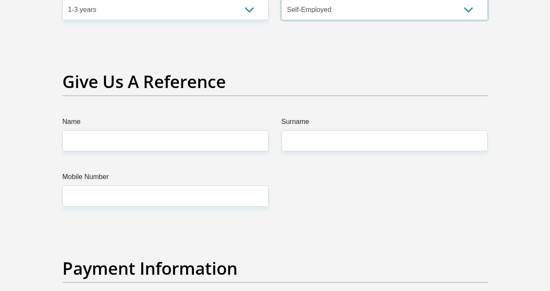
scroll to position [1752, 0]
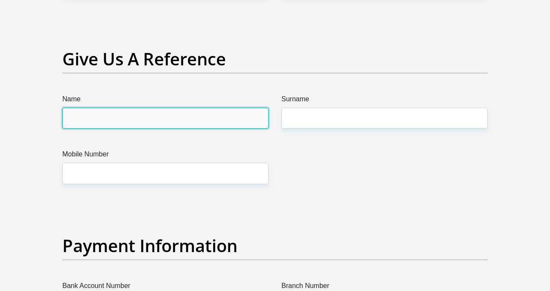
click at [131, 125] on input "Name" at bounding box center [165, 118] width 206 height 21
type input "Alicia"
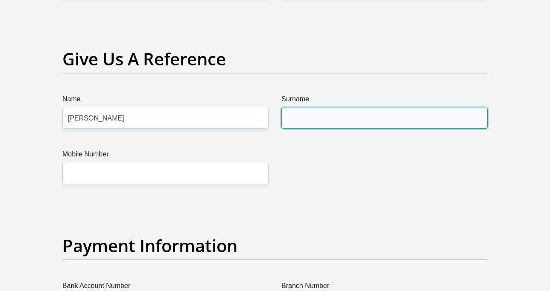
type input "Olckers"
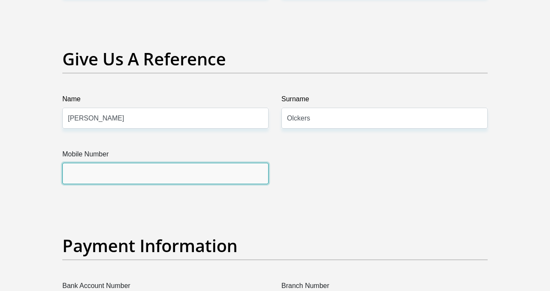
click at [144, 175] on input "Mobile Number" at bounding box center [165, 173] width 206 height 21
type input "0848963771"
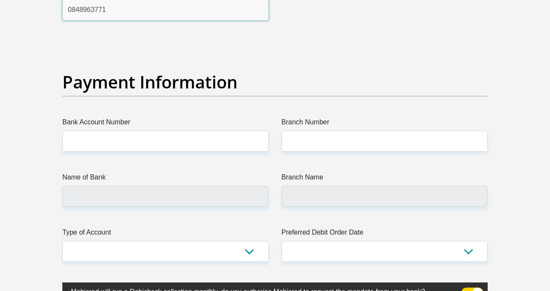
scroll to position [1923, 0]
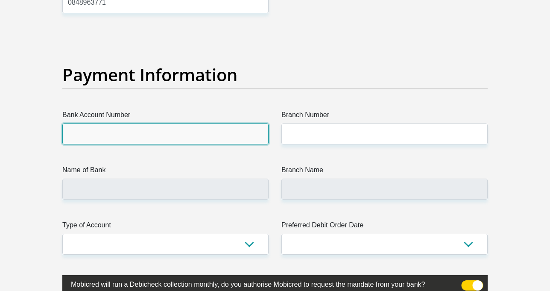
click at [127, 133] on input "Bank Account Number" at bounding box center [165, 133] width 206 height 21
type input "1562550185"
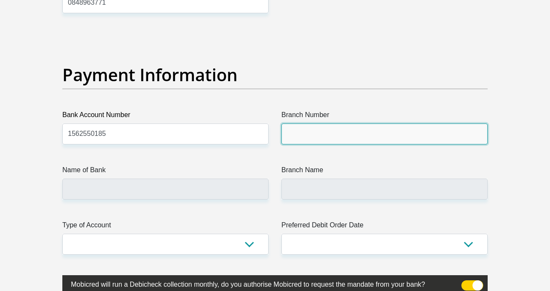
click at [329, 138] on input "Branch Number" at bounding box center [385, 133] width 206 height 21
type input "470010"
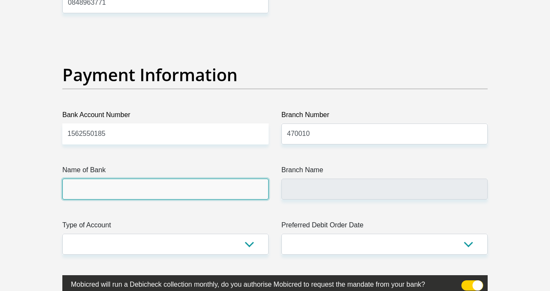
click at [174, 186] on input "Name of Bank" at bounding box center [165, 189] width 206 height 21
type input "CAPITEC BANK LIMITED"
type input "CAPITEC BANK CPC"
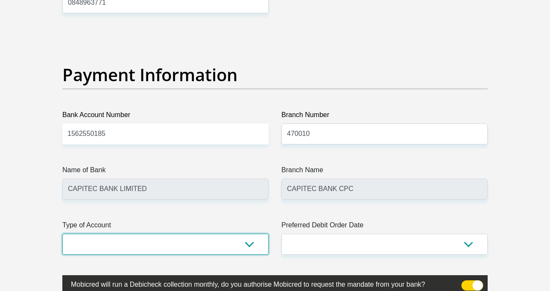
click at [160, 247] on select "Cheque Savings" at bounding box center [165, 244] width 206 height 21
select select "SAV"
click at [62, 234] on select "Cheque Savings" at bounding box center [165, 244] width 206 height 21
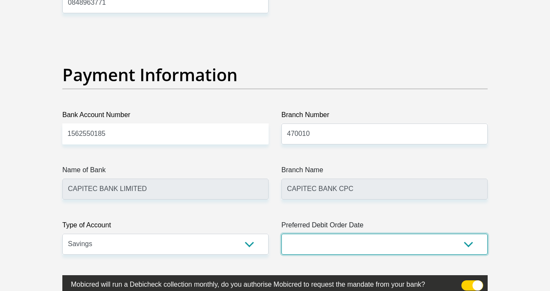
click at [361, 238] on select "1st 2nd 3rd 4th 5th 7th 18th 19th 20th 21st 22nd 23rd 24th 25th 26th 27th 28th …" at bounding box center [385, 244] width 206 height 21
select select "2"
click at [282, 234] on select "1st 2nd 3rd 4th 5th 7th 18th 19th 20th 21st 22nd 23rd 24th 25th 26th 27th 28th …" at bounding box center [385, 244] width 206 height 21
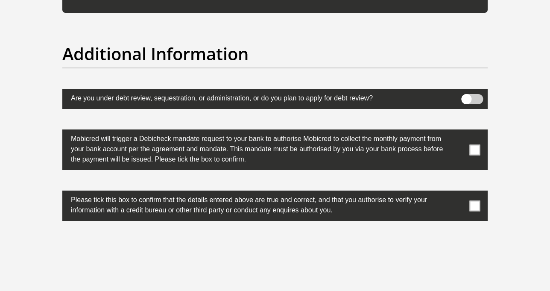
scroll to position [2649, 0]
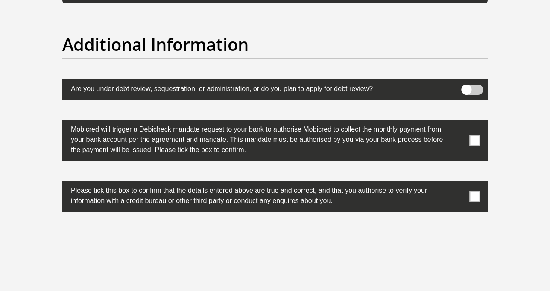
click at [471, 142] on span at bounding box center [475, 140] width 11 height 11
click at [458, 122] on input "checkbox" at bounding box center [458, 122] width 0 height 0
click at [478, 203] on label at bounding box center [275, 196] width 426 height 30
click at [458, 183] on input "checkbox" at bounding box center [458, 183] width 0 height 0
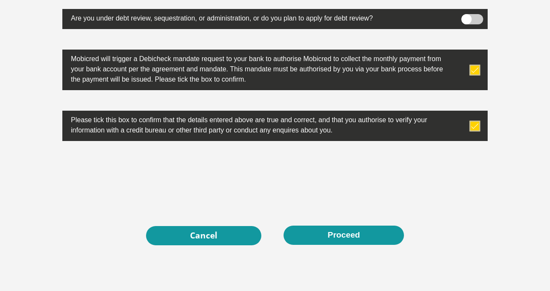
scroll to position [2734, 0]
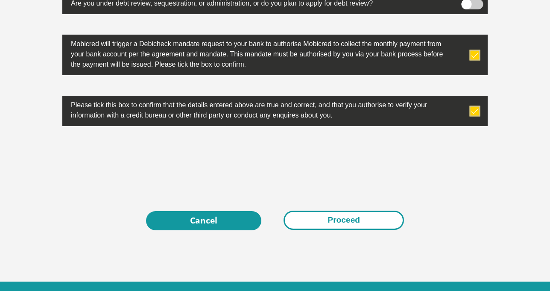
click at [373, 223] on button "Proceed" at bounding box center [344, 220] width 120 height 19
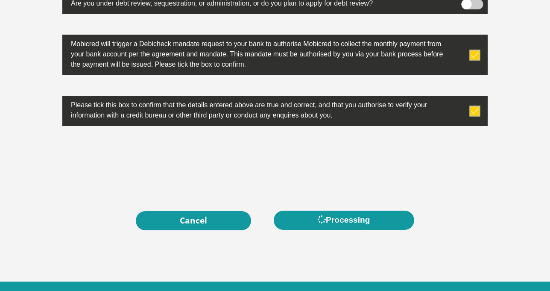
scroll to position [0, 0]
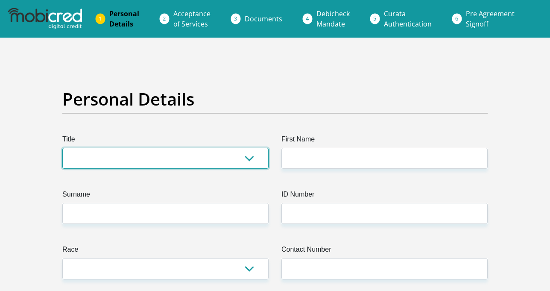
click at [150, 165] on select "Mr Ms Mrs Dr Other" at bounding box center [165, 158] width 206 height 21
select select "Ms"
click at [62, 148] on select "Mr Ms Mrs Dr Other" at bounding box center [165, 158] width 206 height 21
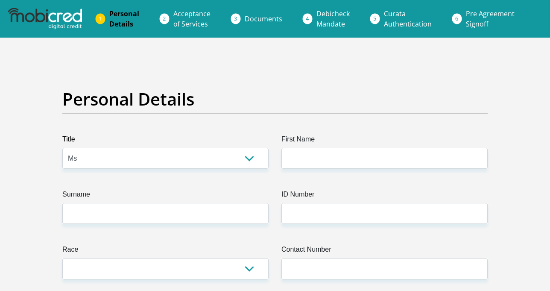
click at [321, 146] on label "First Name" at bounding box center [385, 141] width 206 height 14
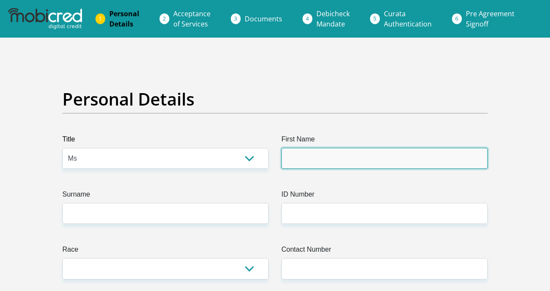
click at [321, 148] on input "First Name" at bounding box center [385, 158] width 206 height 21
click at [314, 159] on input "First Name" at bounding box center [385, 158] width 206 height 21
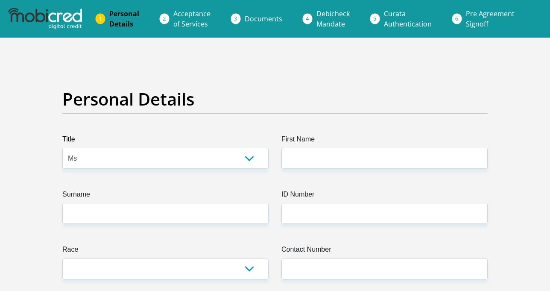
click at [343, 114] on div "Personal Details" at bounding box center [275, 111] width 438 height 45
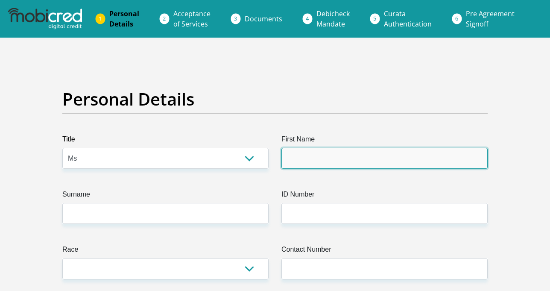
click at [315, 153] on input "First Name" at bounding box center [385, 158] width 206 height 21
type input "Alicia"
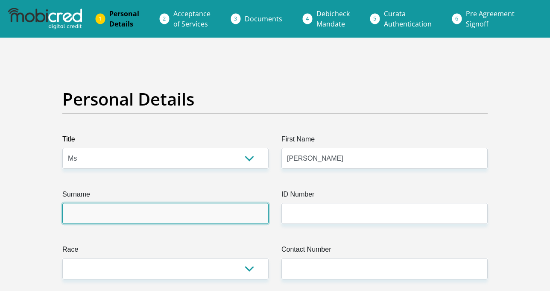
type input "Olckers"
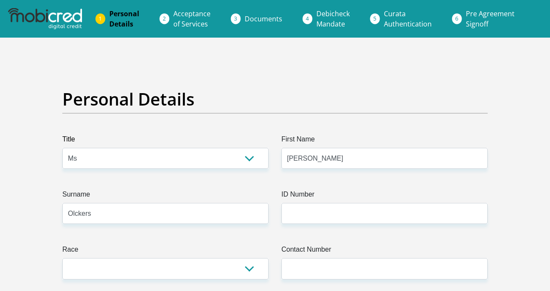
select select "ZAF"
type input "91 Moerbei Avenue"
type input "Wonderboom"
type input "Pretoria"
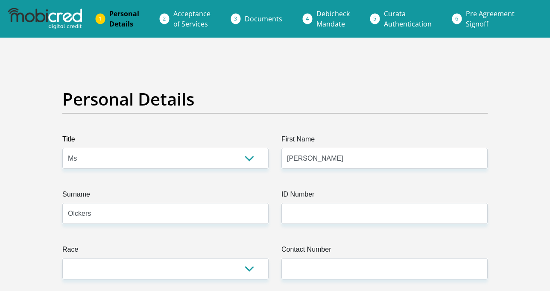
type input "Pretoria"
type input "0182"
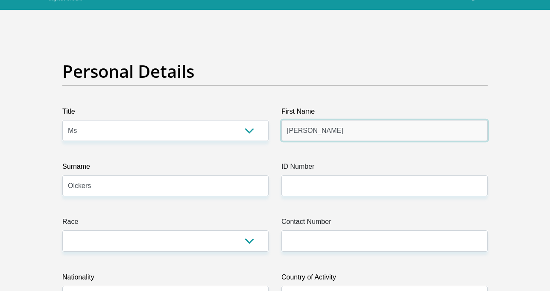
scroll to position [43, 0]
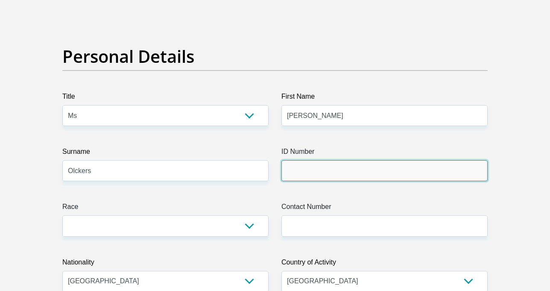
click at [308, 171] on input "ID Number" at bounding box center [385, 170] width 206 height 21
click at [308, 169] on input "0103263016080" at bounding box center [385, 170] width 206 height 21
type input "0103260316080"
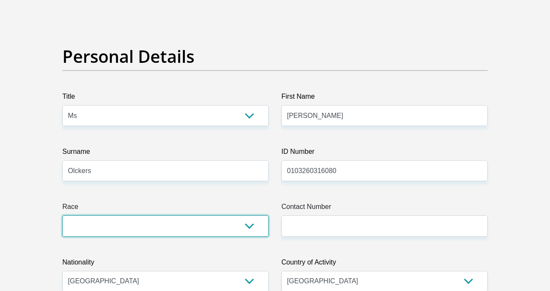
click at [209, 224] on select "Black Coloured Indian White Other" at bounding box center [165, 225] width 206 height 21
select select "4"
click at [62, 215] on select "Black Coloured Indian White Other" at bounding box center [165, 225] width 206 height 21
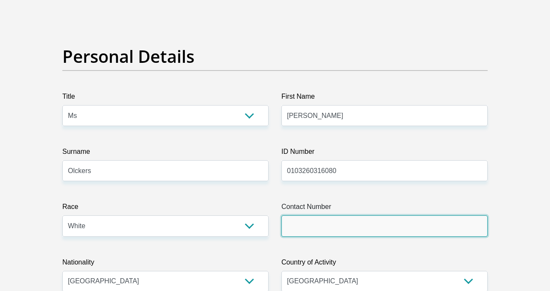
click at [341, 220] on input "Contact Number" at bounding box center [385, 225] width 206 height 21
type input "0848963771"
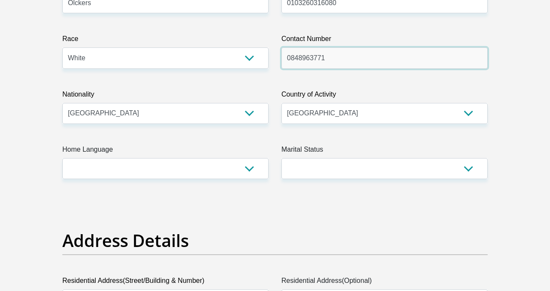
scroll to position [214, 0]
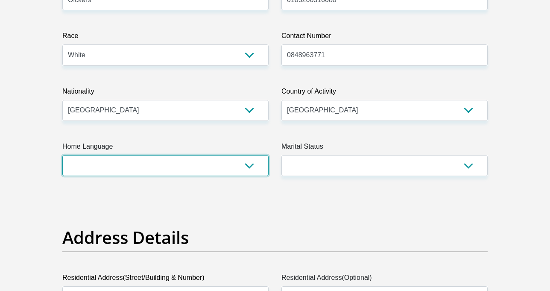
click at [187, 164] on select "Afrikaans English Sepedi South Ndebele Southern Sotho Swati Tsonga Tswana Venda…" at bounding box center [165, 165] width 206 height 21
select select "eng"
click at [62, 155] on select "Afrikaans English Sepedi South Ndebele Southern Sotho Swati Tsonga Tswana Venda…" at bounding box center [165, 165] width 206 height 21
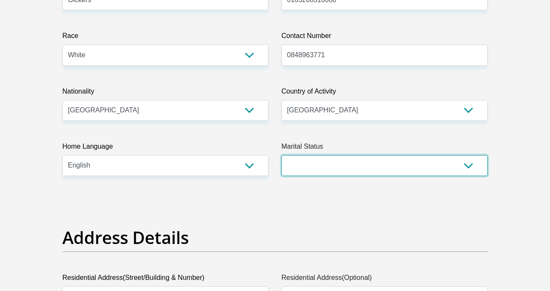
click at [324, 167] on select "Married ANC Single Divorced Widowed Married COP or Customary Law" at bounding box center [385, 165] width 206 height 21
select select "2"
click at [282, 155] on select "Married ANC Single Divorced Widowed Married COP or Customary Law" at bounding box center [385, 165] width 206 height 21
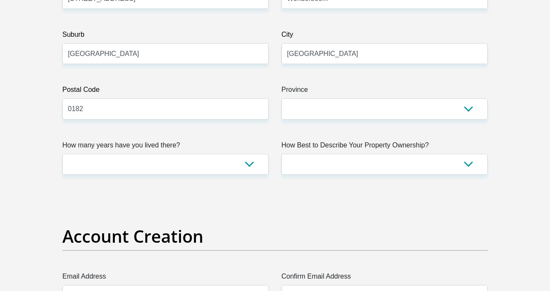
scroll to position [513, 0]
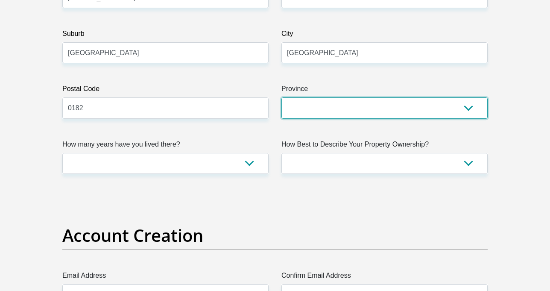
click at [363, 101] on select "Eastern Cape Free State Gauteng KwaZulu-Natal Limpopo Mpumalanga Northern Cape …" at bounding box center [385, 107] width 206 height 21
click at [360, 116] on select "Eastern Cape Free State Gauteng KwaZulu-Natal Limpopo Mpumalanga Northern Cape …" at bounding box center [385, 107] width 206 height 21
select select "Gauteng"
click at [282, 97] on select "Eastern Cape Free State Gauteng KwaZulu-Natal Limpopo Mpumalanga Northern Cape …" at bounding box center [385, 107] width 206 height 21
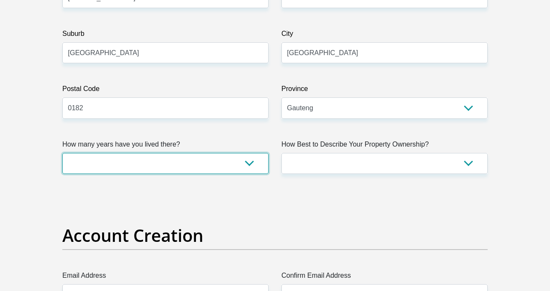
click at [181, 161] on select "less than 1 year 1-3 years 3-5 years 5+ years" at bounding box center [165, 163] width 206 height 21
select select "5"
click at [62, 153] on select "less than 1 year 1-3 years 3-5 years 5+ years" at bounding box center [165, 163] width 206 height 21
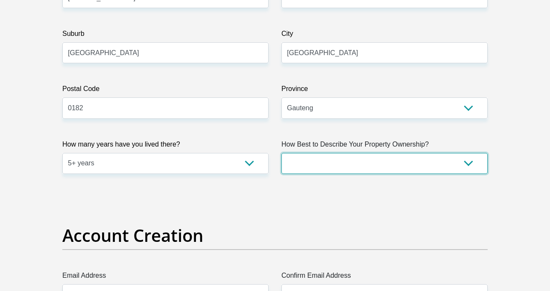
click at [377, 162] on select "Owned Rented Family Owned Company Dwelling" at bounding box center [385, 163] width 206 height 21
select select "Rented"
click at [282, 153] on select "Owned Rented Family Owned Company Dwelling" at bounding box center [385, 163] width 206 height 21
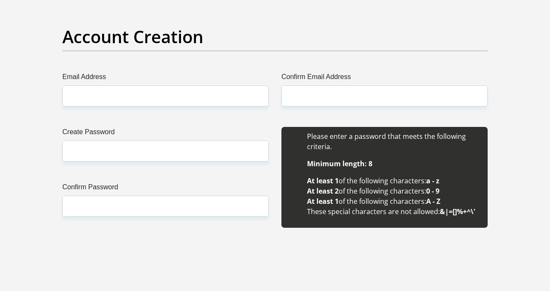
scroll to position [726, 0]
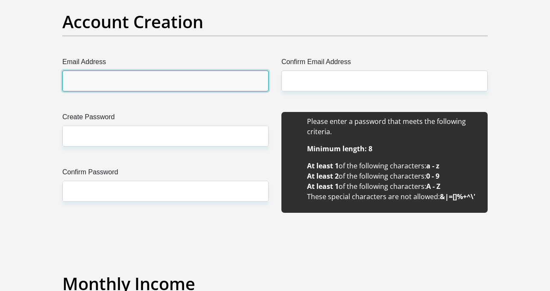
click at [107, 77] on input "Email Address" at bounding box center [165, 80] width 206 height 21
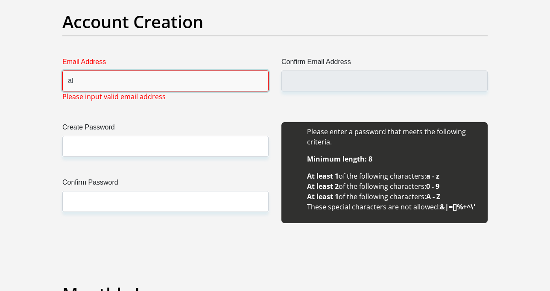
type input "alicia.olckers.326@gmail.com"
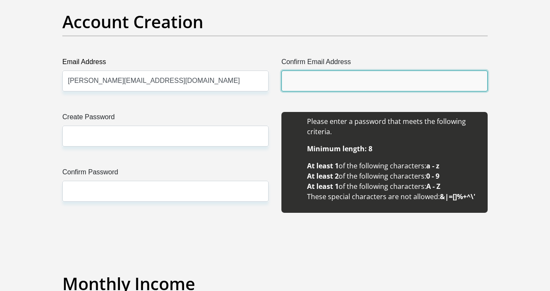
click at [305, 74] on input "Confirm Email Address" at bounding box center [385, 80] width 206 height 21
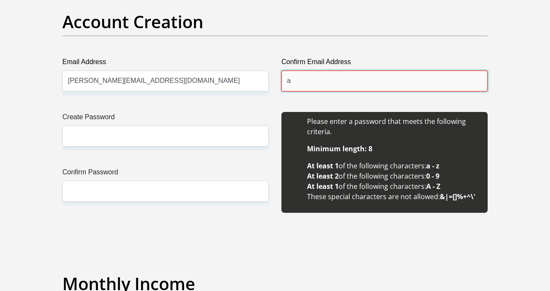
type input "alicia.olckers.326@gmail.com"
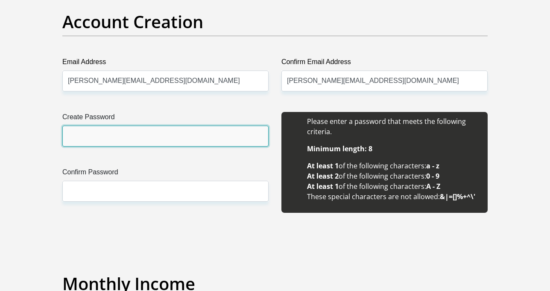
click at [93, 136] on input "Create Password" at bounding box center [165, 136] width 206 height 21
type input "Alicia@263"
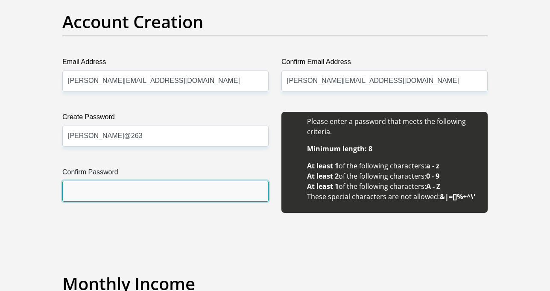
click at [105, 187] on input "Confirm Password" at bounding box center [165, 191] width 206 height 21
type input "Alicia@263"
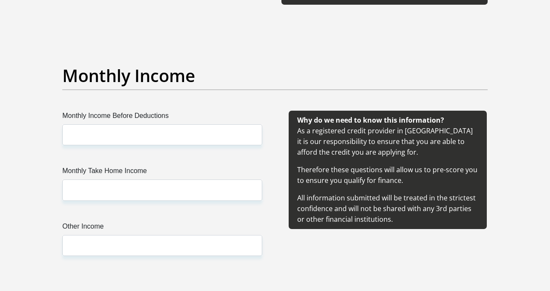
scroll to position [940, 0]
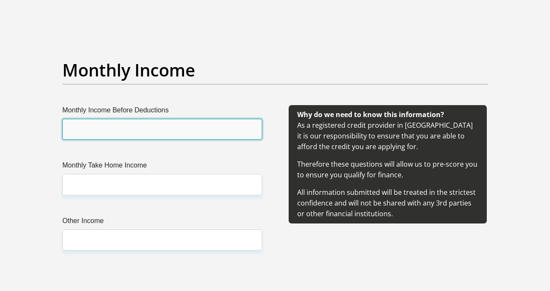
click at [89, 135] on input "Monthly Income Before Deductions" at bounding box center [162, 129] width 200 height 21
click at [145, 126] on input "Monthly Income Before Deductions" at bounding box center [162, 129] width 200 height 21
type input "20000"
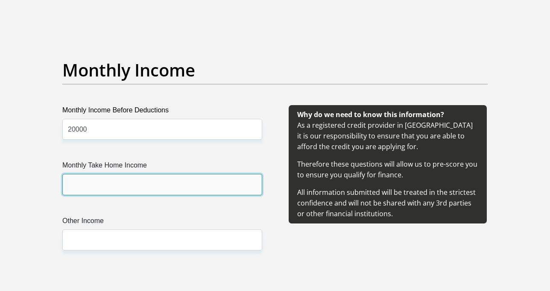
click at [116, 186] on input "Monthly Take Home Income" at bounding box center [162, 184] width 200 height 21
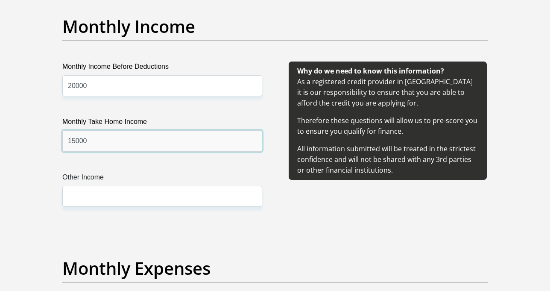
scroll to position [983, 0]
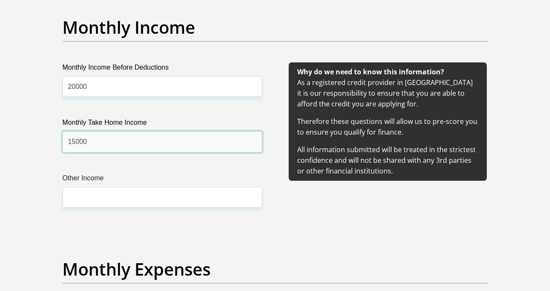
type input "15000"
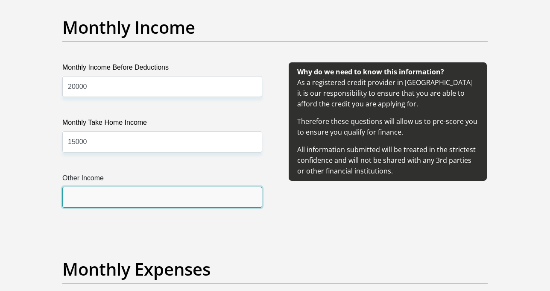
click at [98, 200] on input "Other Income" at bounding box center [162, 197] width 200 height 21
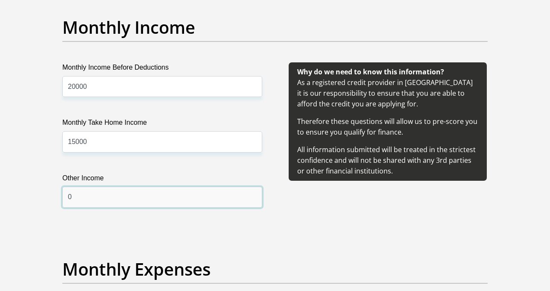
type input "0"
click at [105, 224] on div "Monthly Income Before Deductions 20000 Monthly Take Home Income 15000 Other Inc…" at bounding box center [163, 145] width 226 height 166
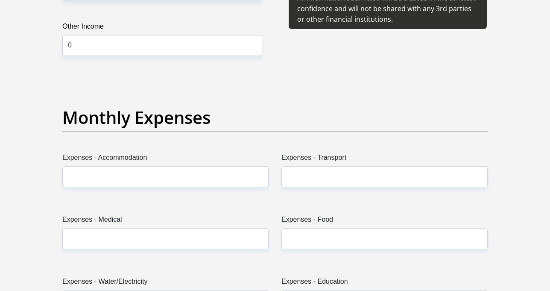
scroll to position [1154, 0]
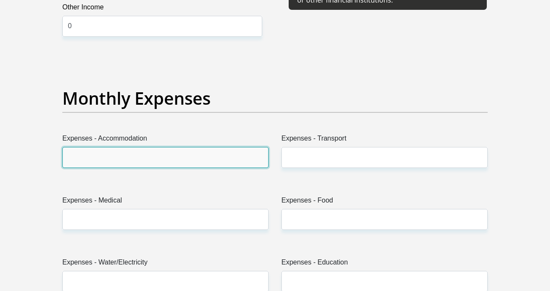
click at [113, 157] on input "Expenses - Accommodation" at bounding box center [165, 157] width 206 height 21
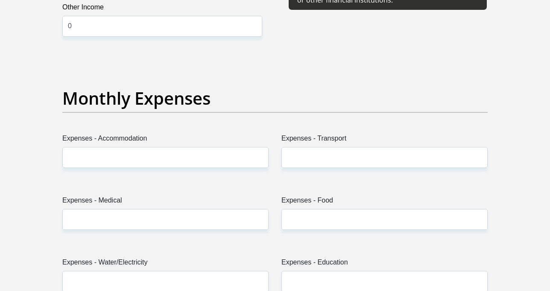
click at [90, 129] on div "Monthly Expenses" at bounding box center [275, 110] width 438 height 45
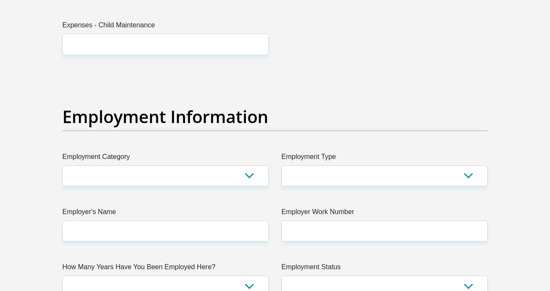
scroll to position [1495, 0]
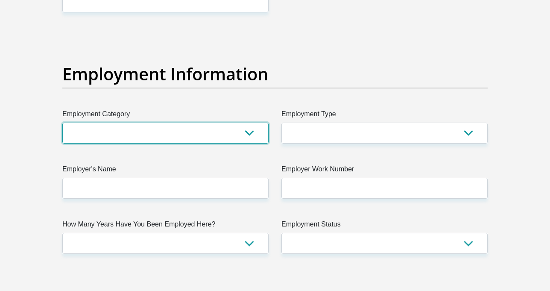
click at [127, 134] on select "AGRICULTURE ALCOHOL & TOBACCO CONSTRUCTION MATERIALS METALLURGY EQUIPMENT FOR R…" at bounding box center [165, 133] width 206 height 21
select select "14"
click at [62, 123] on select "AGRICULTURE ALCOHOL & TOBACCO CONSTRUCTION MATERIALS METALLURGY EQUIPMENT FOR R…" at bounding box center [165, 133] width 206 height 21
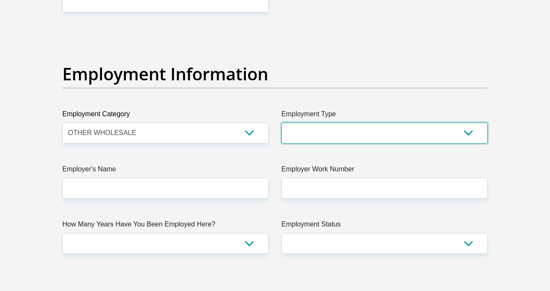
click at [352, 134] on select "College/Lecturer Craft Seller Creative Driver Executive Farmer Forces - Non Com…" at bounding box center [385, 133] width 206 height 21
select select "Self-Employed"
click at [282, 123] on select "College/Lecturer Craft Seller Creative Driver Executive Farmer Forces - Non Com…" at bounding box center [385, 133] width 206 height 21
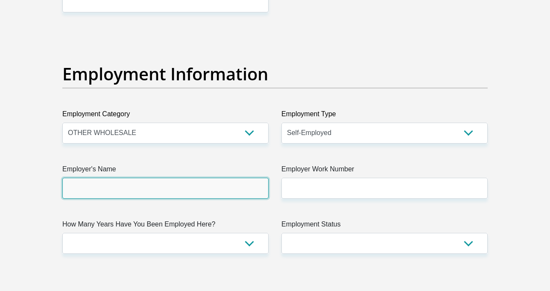
click at [145, 191] on input "Employer's Name" at bounding box center [165, 188] width 206 height 21
type input "Alicia"
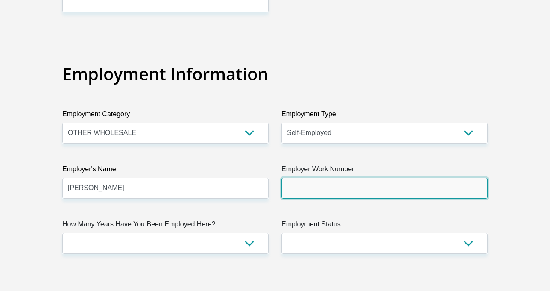
click at [332, 191] on input "Employer Work Number" at bounding box center [385, 188] width 206 height 21
type input "0848963771"
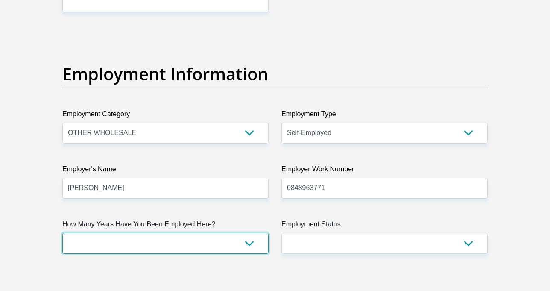
click at [144, 252] on select "less than 1 year 1-3 years 3-5 years 5+ years" at bounding box center [165, 243] width 206 height 21
select select "24"
click at [62, 233] on select "less than 1 year 1-3 years 3-5 years 5+ years" at bounding box center [165, 243] width 206 height 21
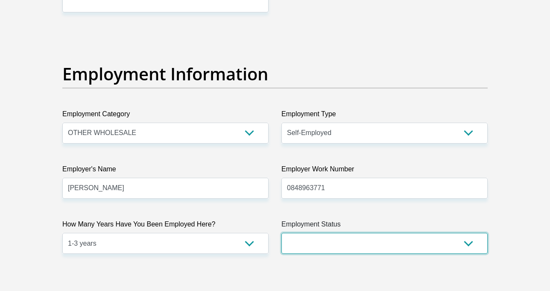
click at [338, 239] on select "Permanent/Full-time Part-time/Casual Contract Worker Self-Employed Housewife Re…" at bounding box center [385, 243] width 206 height 21
select select "4"
click at [282, 233] on select "Permanent/Full-time Part-time/Casual Contract Worker Self-Employed Housewife Re…" at bounding box center [385, 243] width 206 height 21
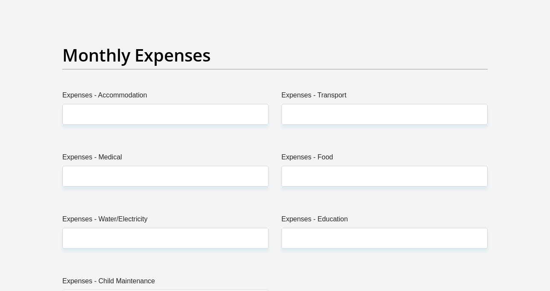
scroll to position [1196, 0]
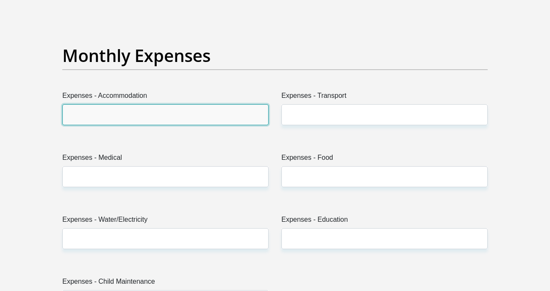
click at [91, 113] on input "Expenses - Accommodation" at bounding box center [165, 114] width 206 height 21
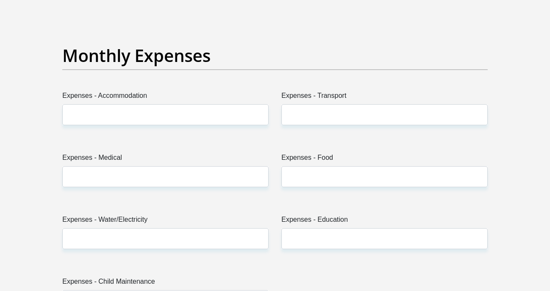
drag, startPoint x: 174, startPoint y: 156, endPoint x: 188, endPoint y: 148, distance: 15.8
click at [174, 156] on label "Expenses - Medical" at bounding box center [165, 160] width 206 height 14
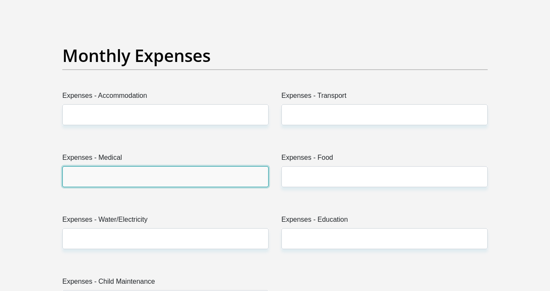
click at [174, 166] on input "Expenses - Medical" at bounding box center [165, 176] width 206 height 21
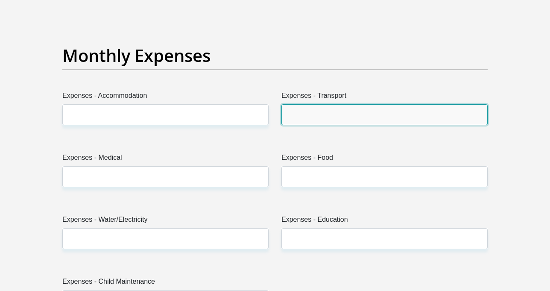
click at [308, 114] on input "Expenses - Transport" at bounding box center [385, 114] width 206 height 21
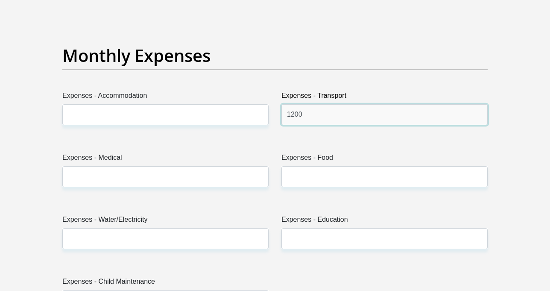
type input "1200"
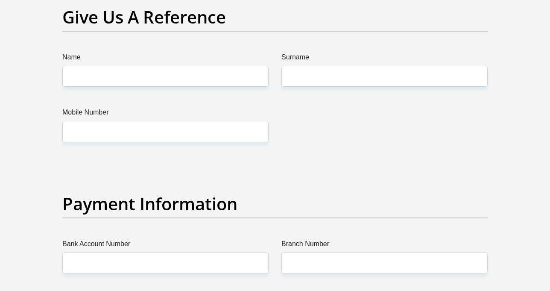
scroll to position [1794, 0]
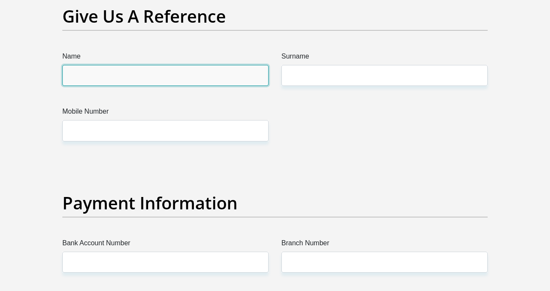
click at [168, 77] on input "Name" at bounding box center [165, 75] width 206 height 21
type input "Alicia"
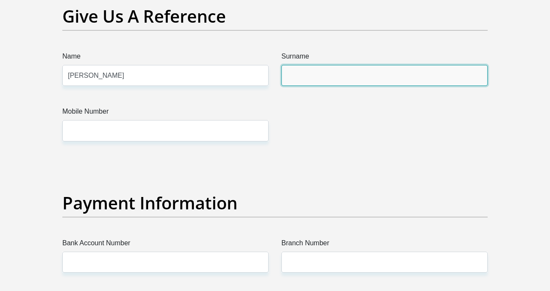
type input "Olckers"
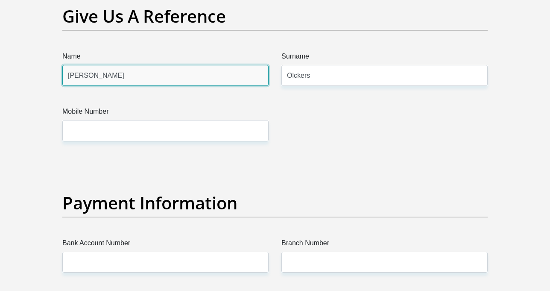
scroll to position [1805, 0]
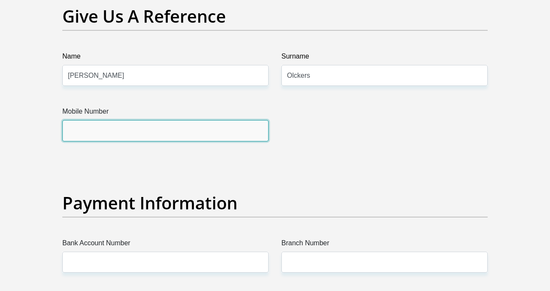
click at [154, 131] on input "Mobile Number" at bounding box center [165, 130] width 206 height 21
type input "0848963771"
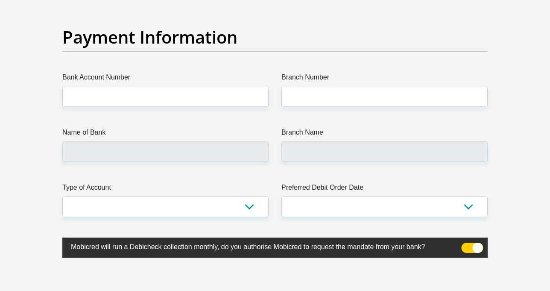
scroll to position [1976, 0]
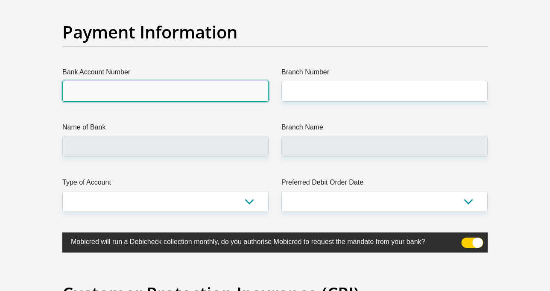
click at [129, 83] on input "Bank Account Number" at bounding box center [165, 91] width 206 height 21
click at [129, 87] on input "Bank Account Number" at bounding box center [165, 91] width 206 height 21
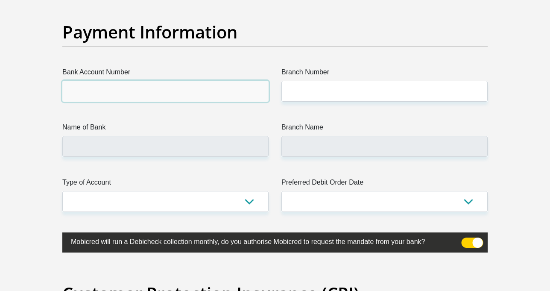
click at [148, 91] on input "Bank Account Number" at bounding box center [165, 91] width 206 height 21
type input "1053611633"
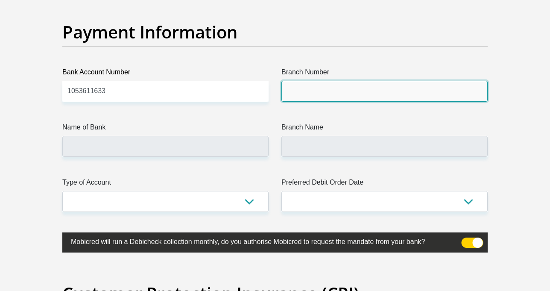
click at [309, 97] on input "Branch Number" at bounding box center [385, 91] width 206 height 21
paste input "450105"
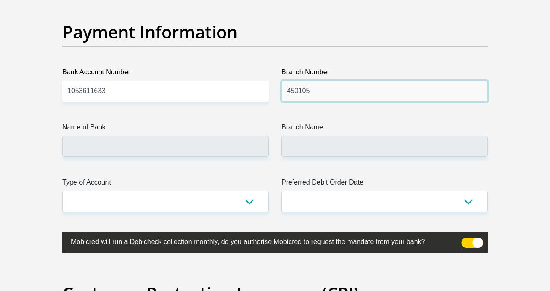
type input "450105"
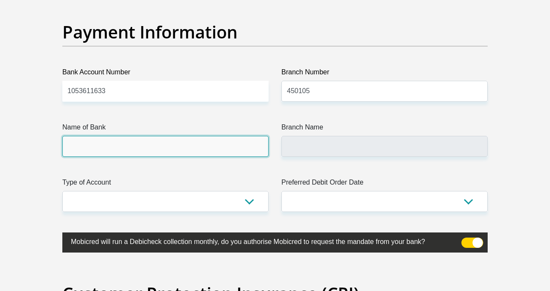
click at [106, 147] on input "Name of Bank" at bounding box center [165, 146] width 206 height 21
type input "MERCANTILE BANK LIMITED"
type input "UNIVERSAL BRANCH CODE"
click at [177, 144] on input "MERCANTILE BANK LIMITED" at bounding box center [165, 146] width 206 height 21
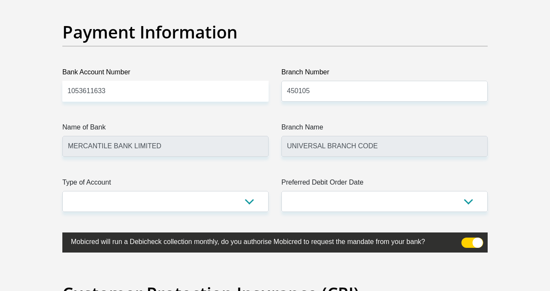
click at [173, 185] on label "Type of Account" at bounding box center [165, 184] width 206 height 14
click at [173, 191] on select "Cheque Savings" at bounding box center [165, 201] width 206 height 21
click at [164, 204] on select "Cheque Savings" at bounding box center [165, 201] width 206 height 21
select select "SAV"
click at [62, 191] on select "Cheque Savings" at bounding box center [165, 201] width 206 height 21
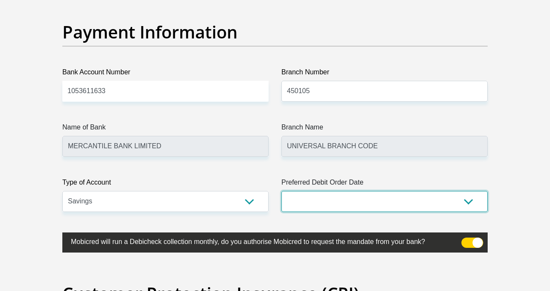
click at [348, 196] on select "1st 2nd 3rd 4th 5th 7th 18th 19th 20th 21st 22nd 23rd 24th 25th 26th 27th 28th …" at bounding box center [385, 201] width 206 height 21
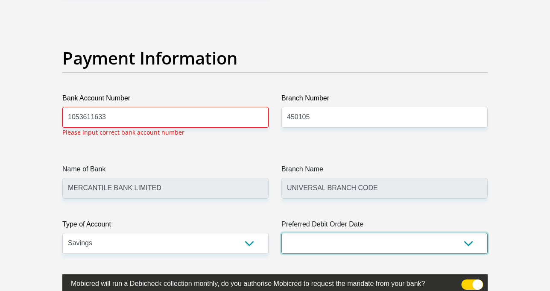
scroll to position [1949, 0]
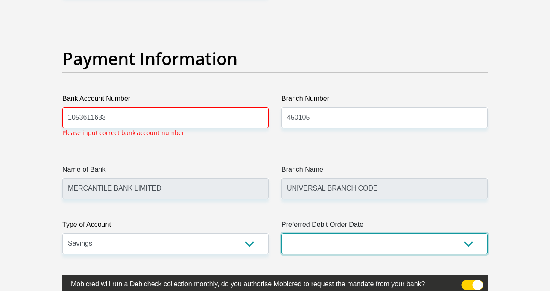
select select "3"
click at [282, 233] on select "1st 2nd 3rd 4th 5th 7th 18th 19th 20th 21st 22nd 23rd 24th 25th 26th 27th 28th …" at bounding box center [385, 243] width 206 height 21
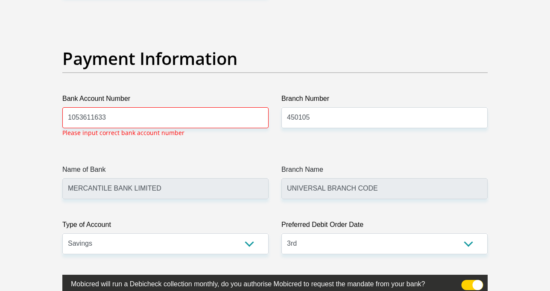
click at [132, 138] on div "Bank Account Number 1053611633 Please input correct bank account number" at bounding box center [165, 119] width 219 height 50
click at [124, 117] on input "1053611633" at bounding box center [165, 117] width 206 height 21
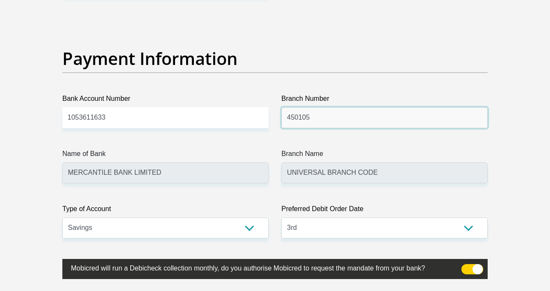
drag, startPoint x: 335, startPoint y: 116, endPoint x: 268, endPoint y: 118, distance: 66.7
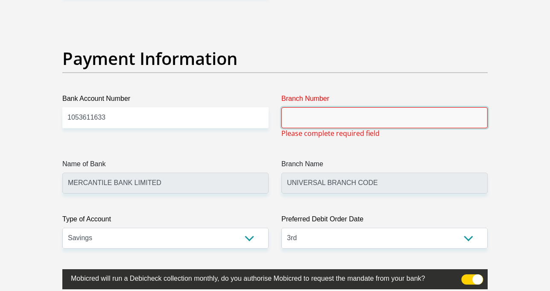
click at [334, 114] on input "Branch Number" at bounding box center [385, 117] width 206 height 21
paste input "450105"
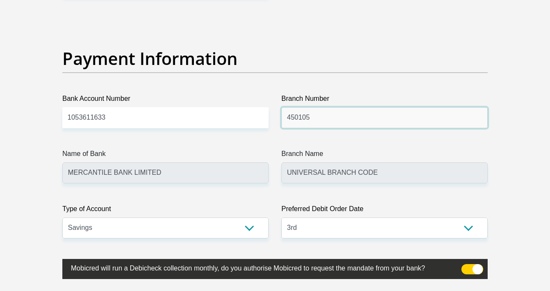
type input "450105"
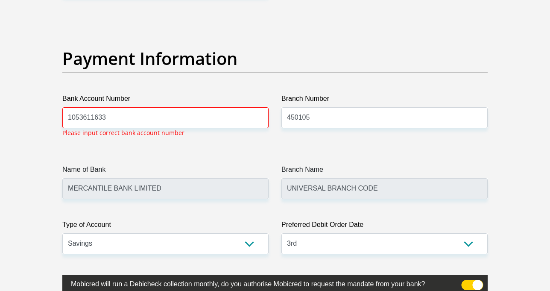
click at [138, 165] on label "Name of Bank" at bounding box center [165, 171] width 206 height 14
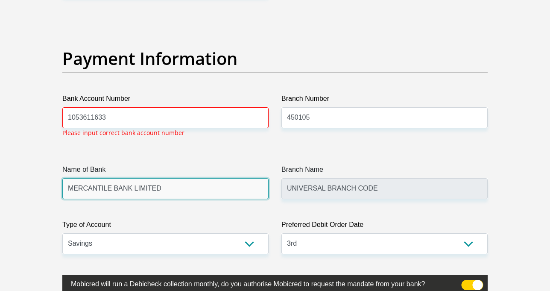
click at [138, 178] on input "MERCANTILE BANK LIMITED" at bounding box center [165, 188] width 206 height 21
click at [174, 195] on input "MERCANTILE BANK LIMITED" at bounding box center [165, 188] width 206 height 21
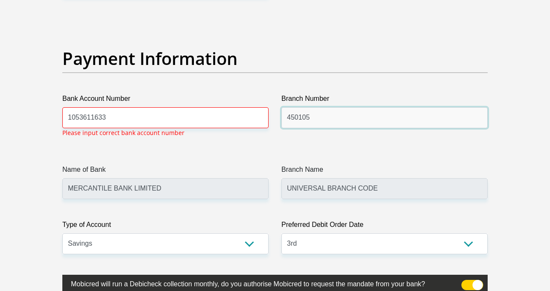
drag, startPoint x: 315, startPoint y: 118, endPoint x: 272, endPoint y: 124, distance: 43.6
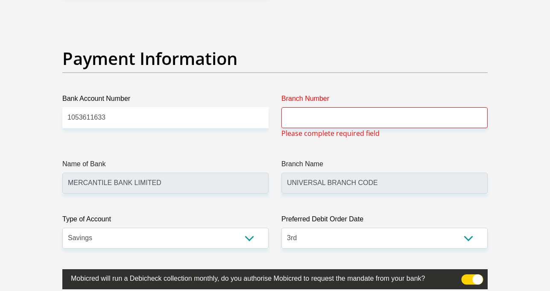
click at [327, 114] on input "Branch Number" at bounding box center [385, 117] width 206 height 21
paste input "470010."
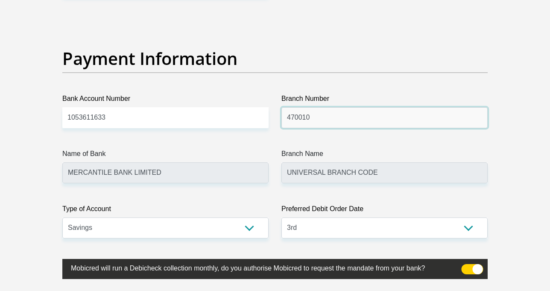
type input "470010"
click at [271, 150] on div "Name of Bank MERCANTILE BANK LIMITED" at bounding box center [165, 166] width 219 height 35
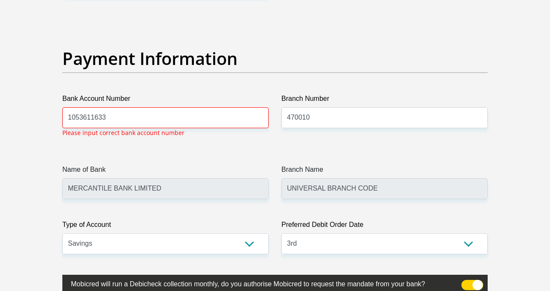
type input "CAPITEC BANK LIMITED"
type input "CAPITEC BANK CPC"
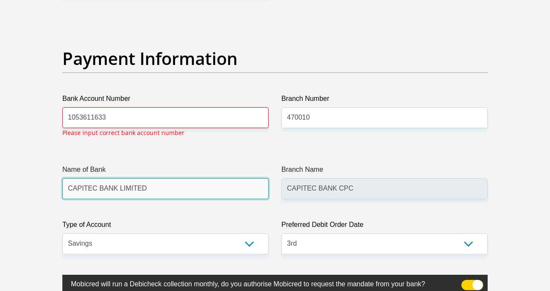
click at [166, 182] on input "CAPITEC BANK LIMITED" at bounding box center [165, 188] width 206 height 21
click at [150, 190] on input "CAPITEC BANK LIMITED" at bounding box center [165, 188] width 206 height 21
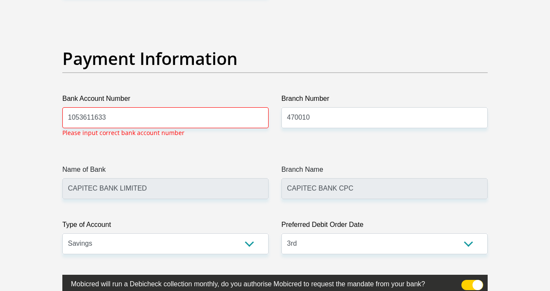
drag, startPoint x: 323, startPoint y: 120, endPoint x: 287, endPoint y: 120, distance: 35.9
click at [287, 120] on input "470010" at bounding box center [385, 117] width 206 height 21
paste input "50105"
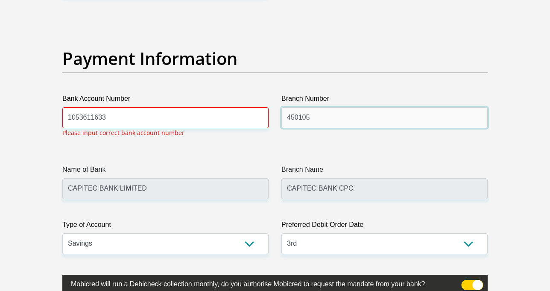
type input "450105"
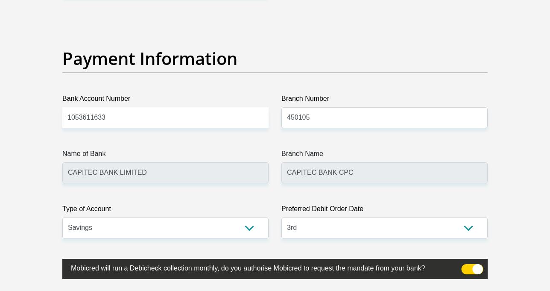
type input "MERCANTILE BANK LIMITED"
type input "UNIVERSAL BRANCH CODE"
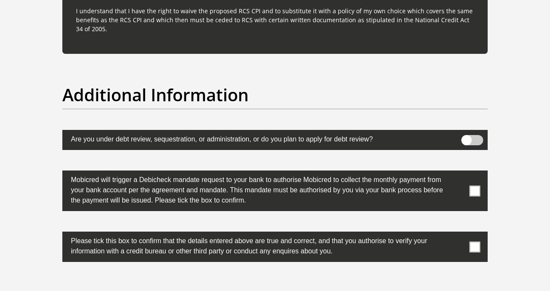
scroll to position [2675, 0]
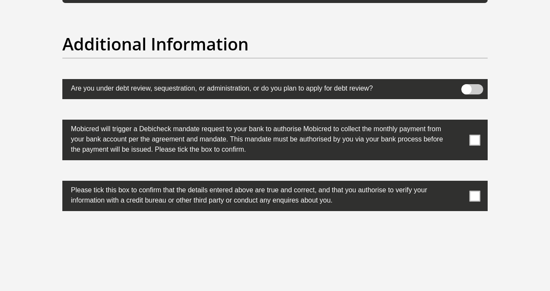
click at [473, 140] on span at bounding box center [475, 140] width 11 height 11
click at [458, 122] on input "checkbox" at bounding box center [458, 122] width 0 height 0
click at [479, 194] on span at bounding box center [475, 196] width 11 height 11
click at [458, 183] on input "checkbox" at bounding box center [458, 183] width 0 height 0
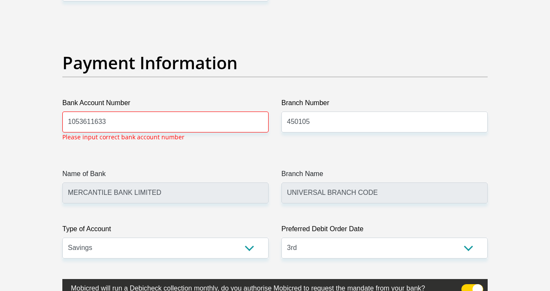
scroll to position [1949, 0]
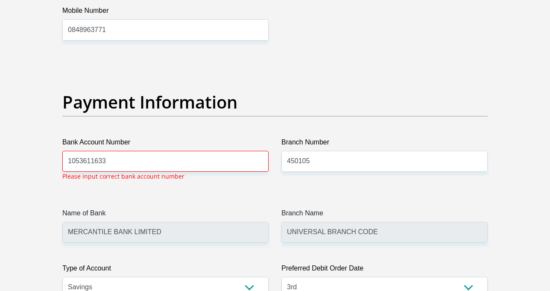
scroll to position [1927, 0]
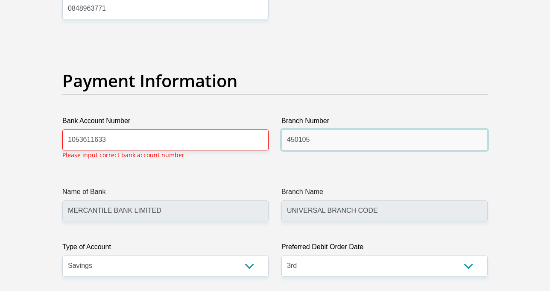
drag, startPoint x: 318, startPoint y: 129, endPoint x: 276, endPoint y: 136, distance: 42.8
click at [276, 136] on div "Branch Number 450105" at bounding box center [384, 141] width 219 height 50
paste input "70010"
type input "470010"
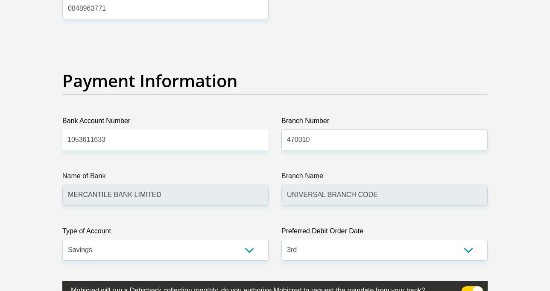
type input "CAPITEC BANK LIMITED"
type input "CAPITEC BANK CPC"
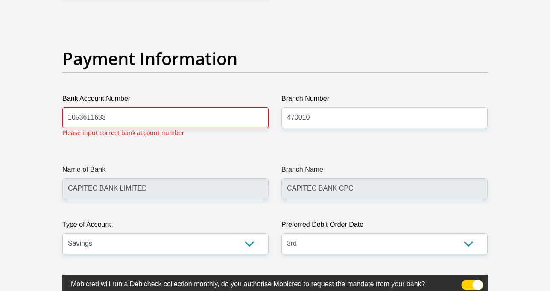
scroll to position [1992, 0]
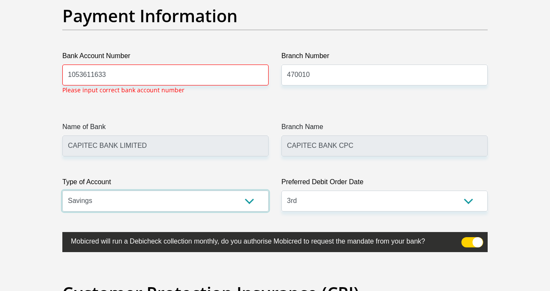
click at [175, 196] on select "Cheque Savings" at bounding box center [165, 201] width 206 height 21
select select "CUR"
click at [62, 191] on select "Cheque Savings" at bounding box center [165, 201] width 206 height 21
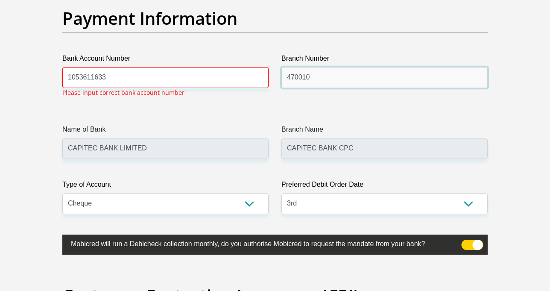
drag, startPoint x: 328, startPoint y: 74, endPoint x: 281, endPoint y: 73, distance: 46.6
click at [281, 73] on div "Branch Number 470010" at bounding box center [384, 78] width 219 height 50
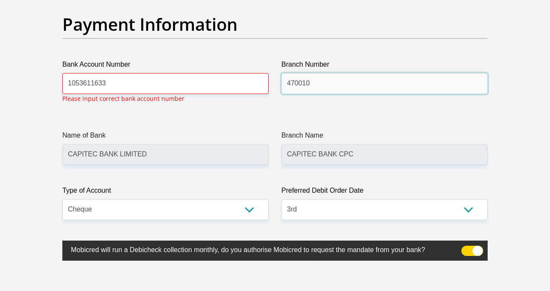
paste input "50105"
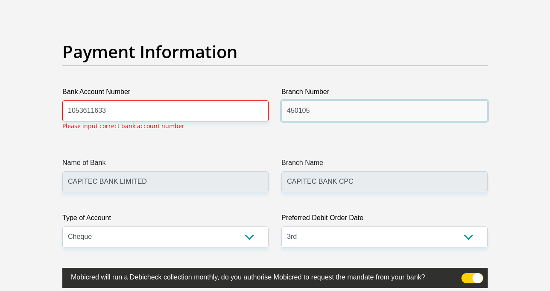
type input "450105"
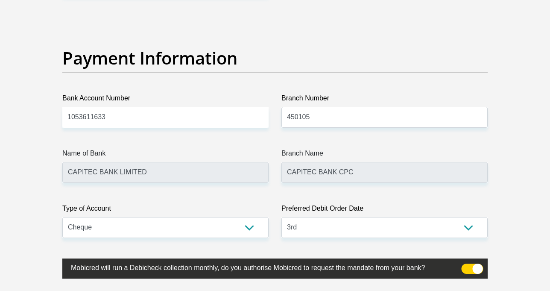
scroll to position [1949, 0]
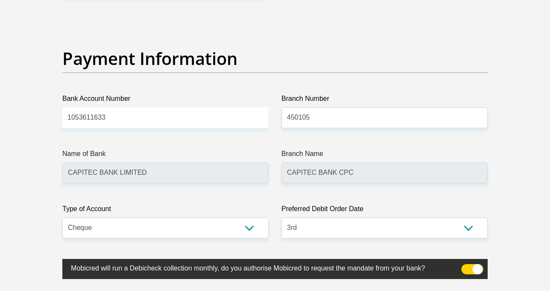
type input "MERCANTILE BANK LIMITED"
type input "UNIVERSAL BRANCH CODE"
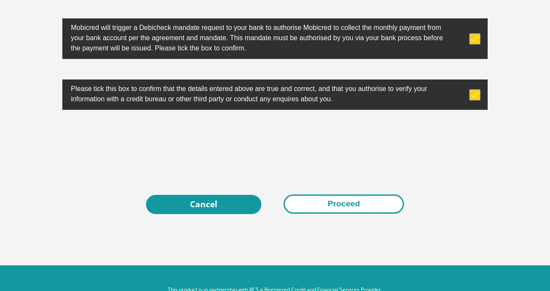
scroll to position [2718, 0]
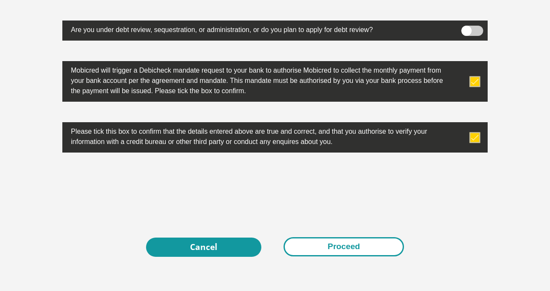
click at [347, 249] on button "Proceed" at bounding box center [344, 246] width 120 height 19
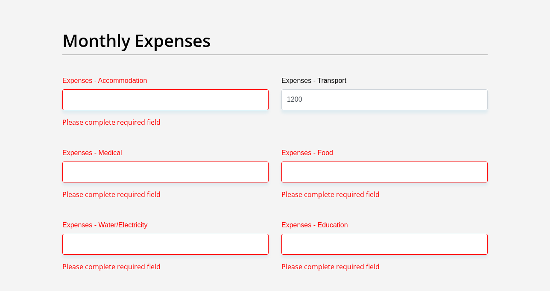
scroll to position [1200, 0]
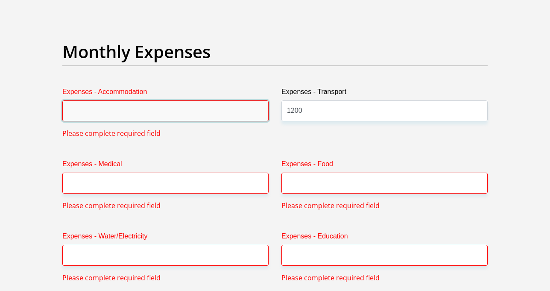
click at [125, 114] on input "Expenses - Accommodation" at bounding box center [165, 110] width 206 height 21
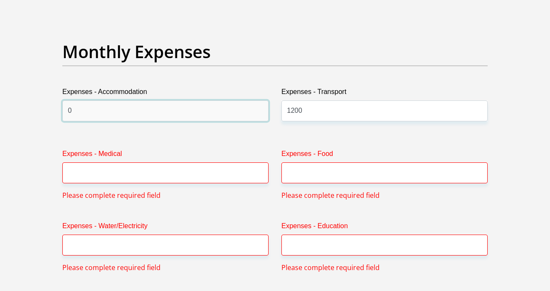
type input "0"
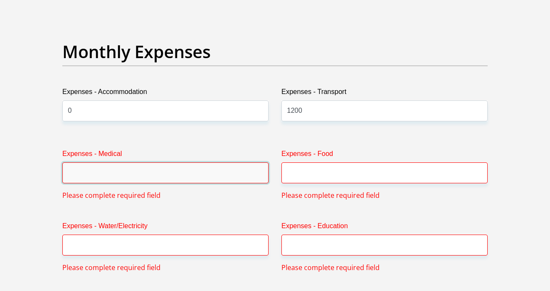
click at [102, 171] on input "Expenses - Medical" at bounding box center [165, 172] width 206 height 21
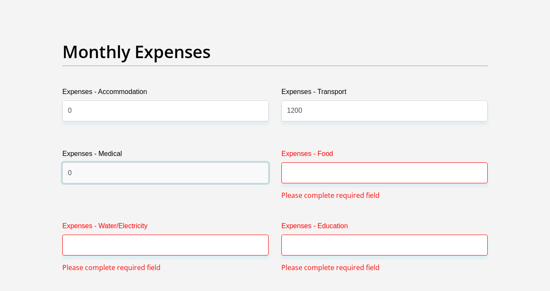
type input "0"
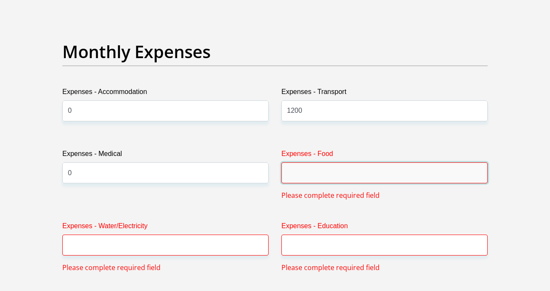
click at [307, 173] on input "Expenses - Food" at bounding box center [385, 172] width 206 height 21
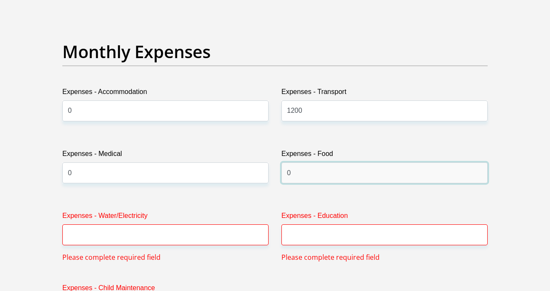
type input "0"
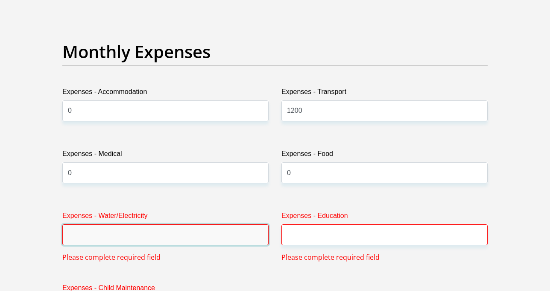
click at [161, 236] on input "Expenses - Water/Electricity" at bounding box center [165, 234] width 206 height 21
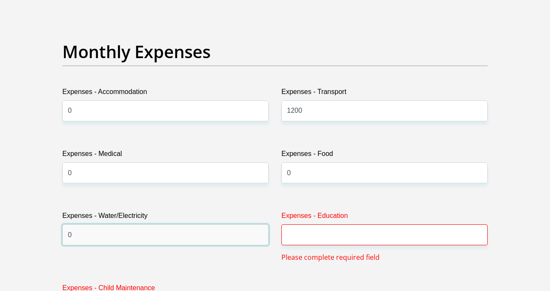
type input "0"
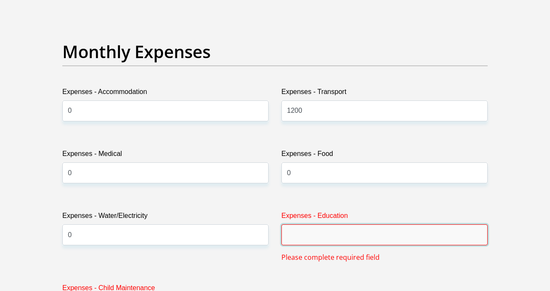
click at [338, 241] on input "Expenses - Education" at bounding box center [385, 234] width 206 height 21
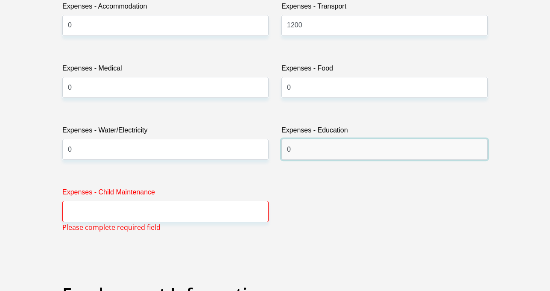
type input "0"
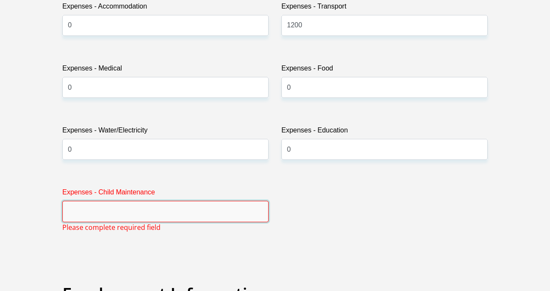
click at [92, 210] on input "Expenses - Child Maintenance" at bounding box center [165, 211] width 206 height 21
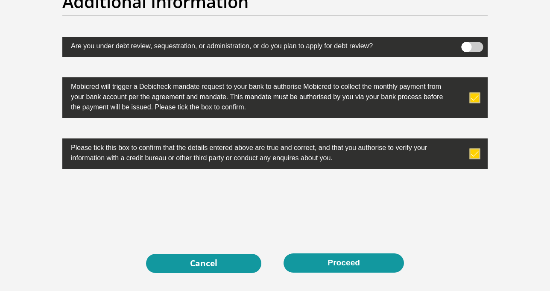
scroll to position [2695, 0]
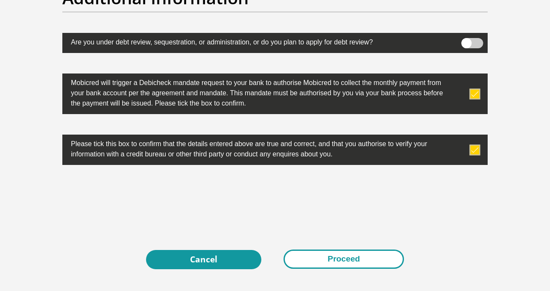
type input "0"
click at [379, 259] on button "Proceed" at bounding box center [344, 259] width 120 height 19
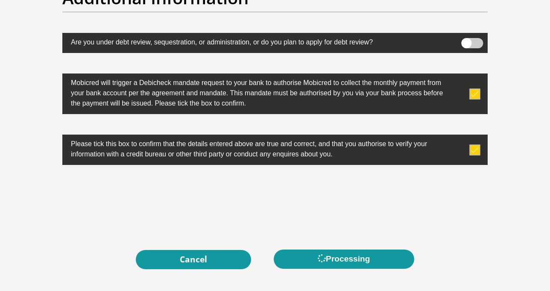
scroll to position [0, 0]
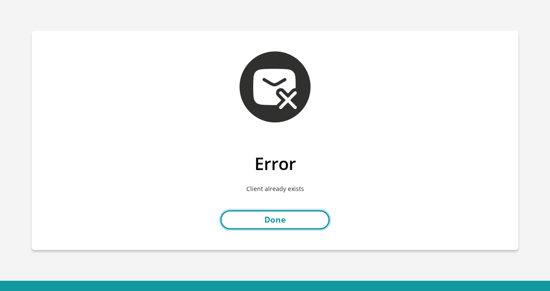
click at [287, 224] on link "Done" at bounding box center [274, 219] width 109 height 19
